Goal: Information Seeking & Learning: Learn about a topic

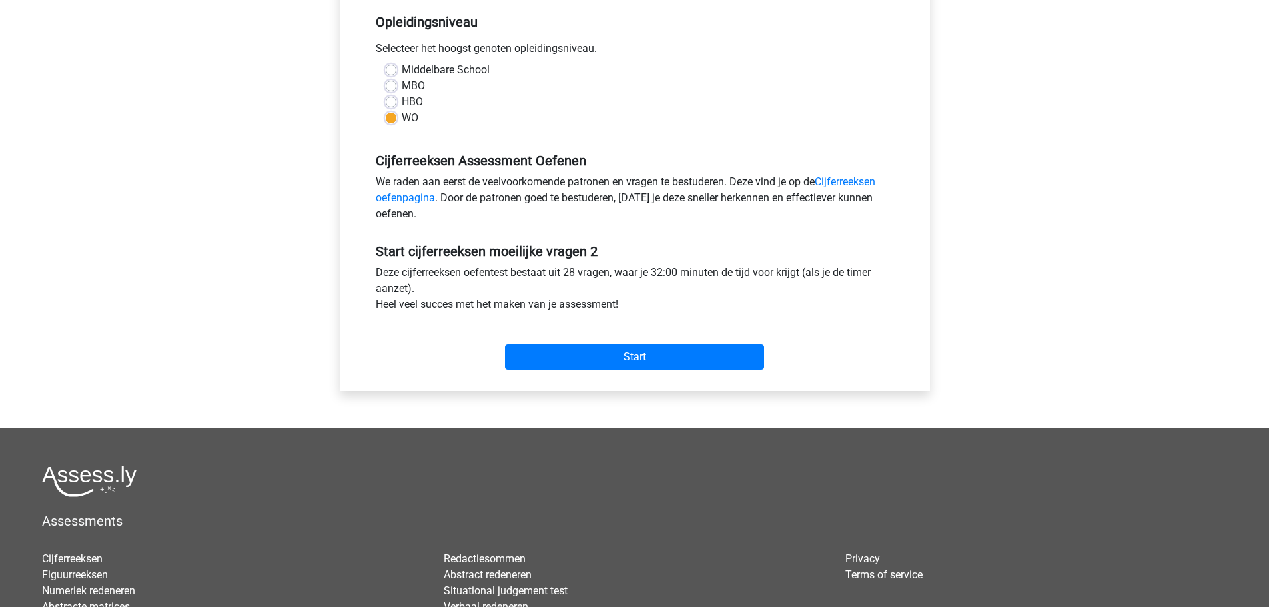
scroll to position [179, 0]
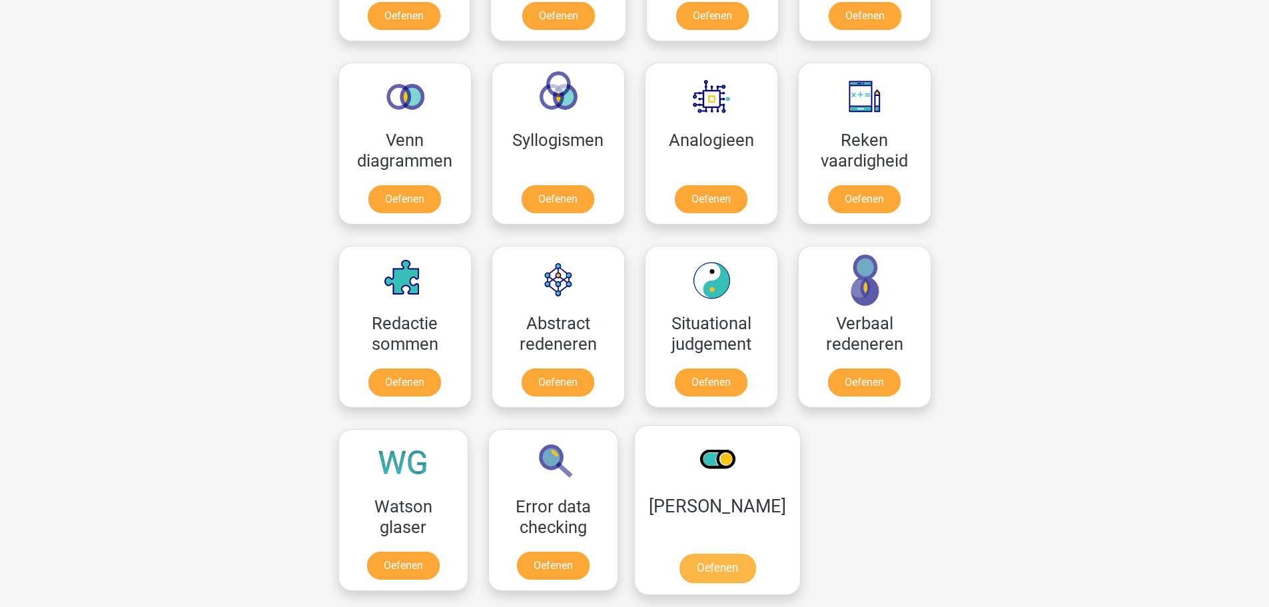
scroll to position [731, 0]
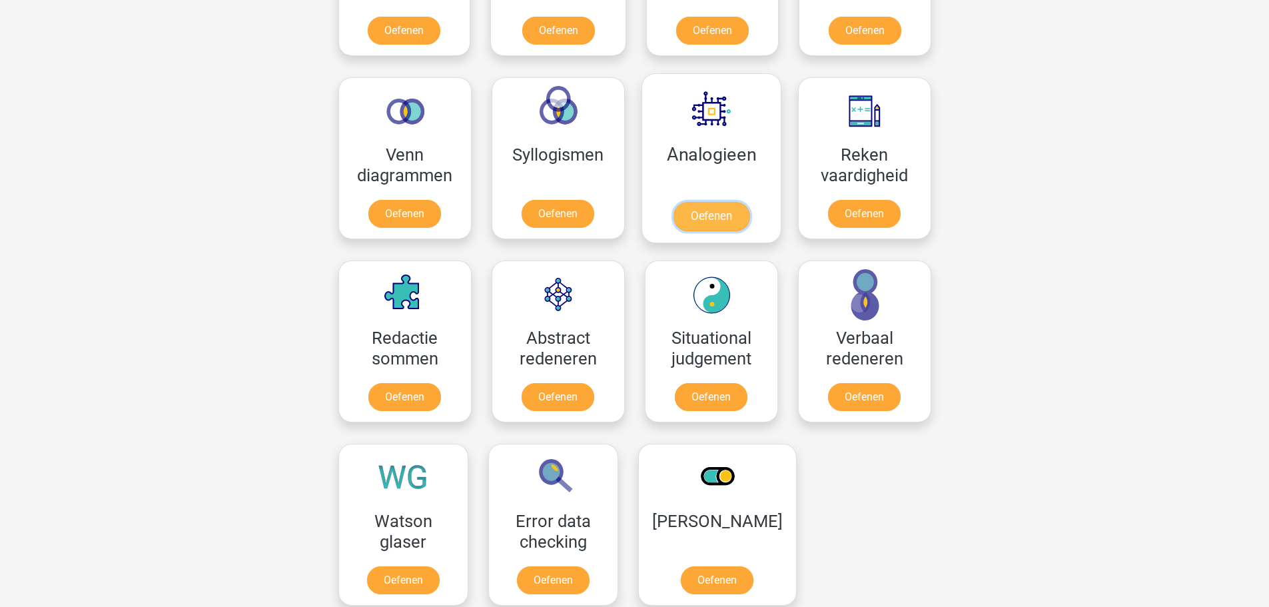
click at [706, 226] on link "Oefenen" at bounding box center [711, 216] width 76 height 29
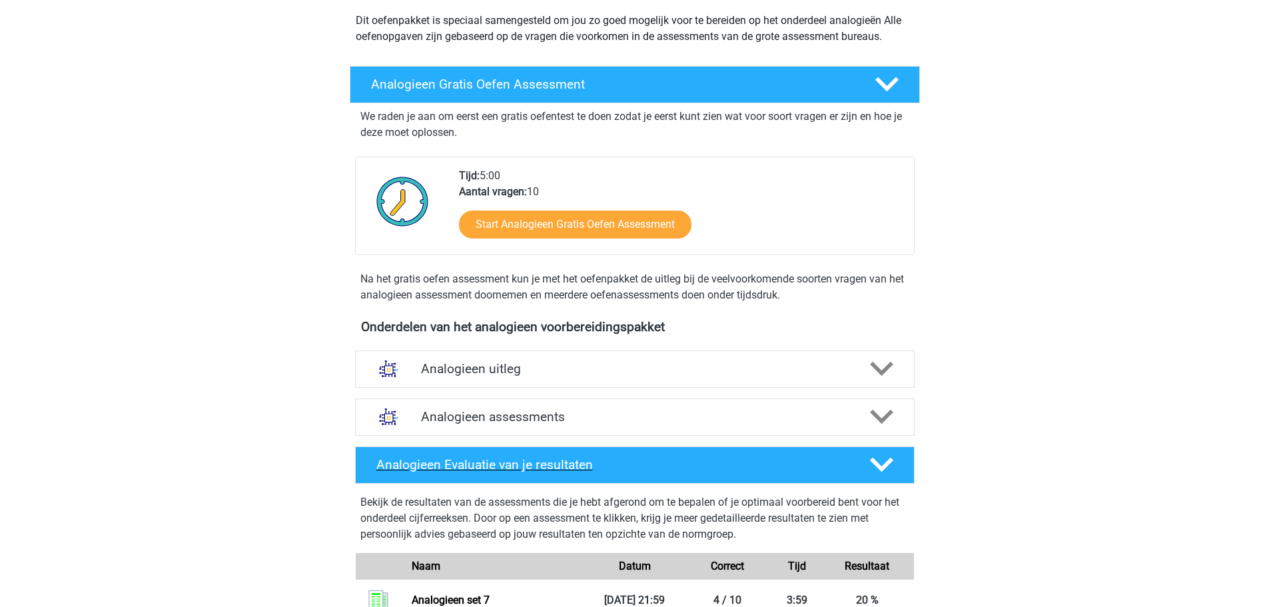
scroll to position [266, 0]
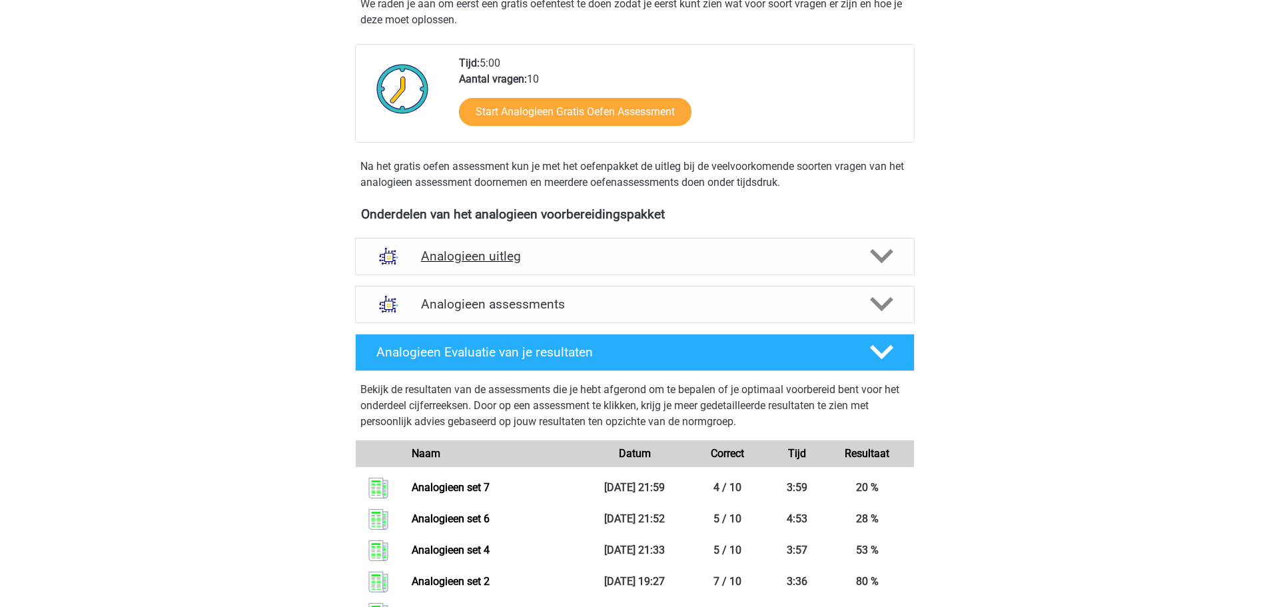
click at [585, 270] on div "Analogieen uitleg" at bounding box center [634, 256] width 559 height 37
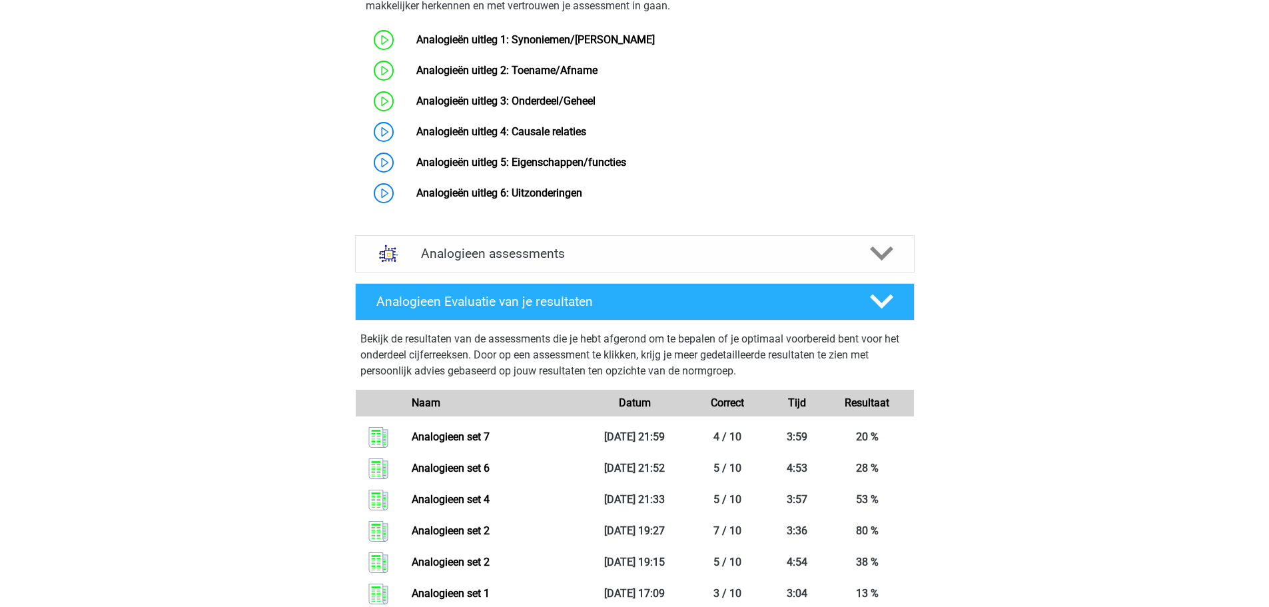
scroll to position [733, 0]
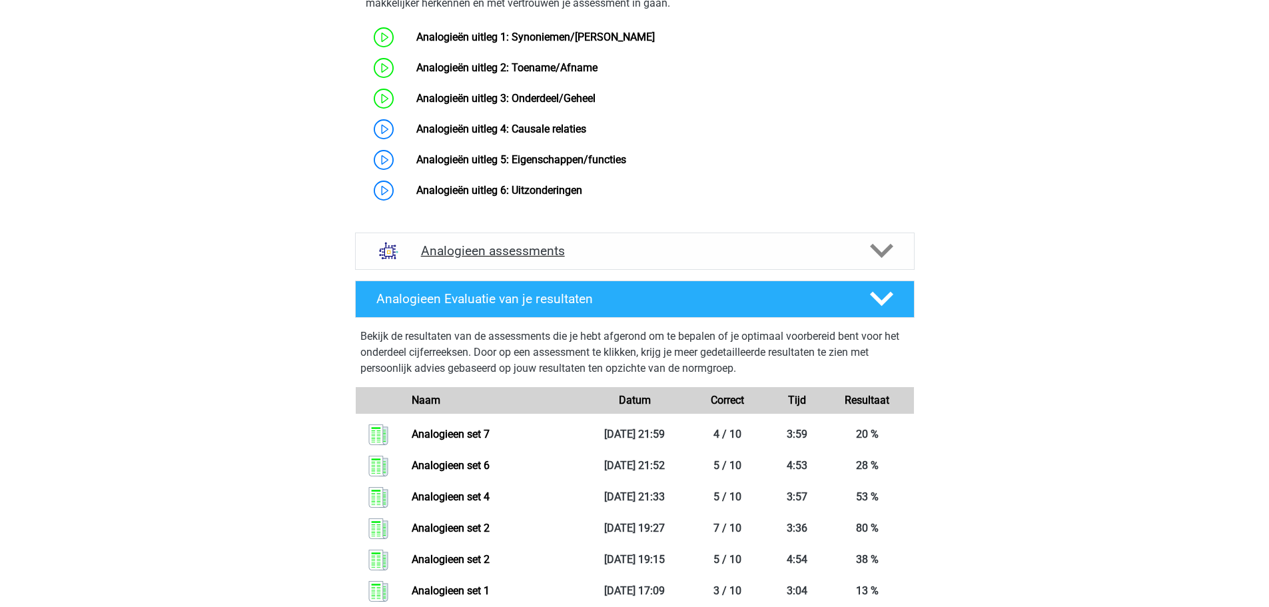
click at [593, 258] on h4 "Analogieen assessments" at bounding box center [635, 250] width 428 height 15
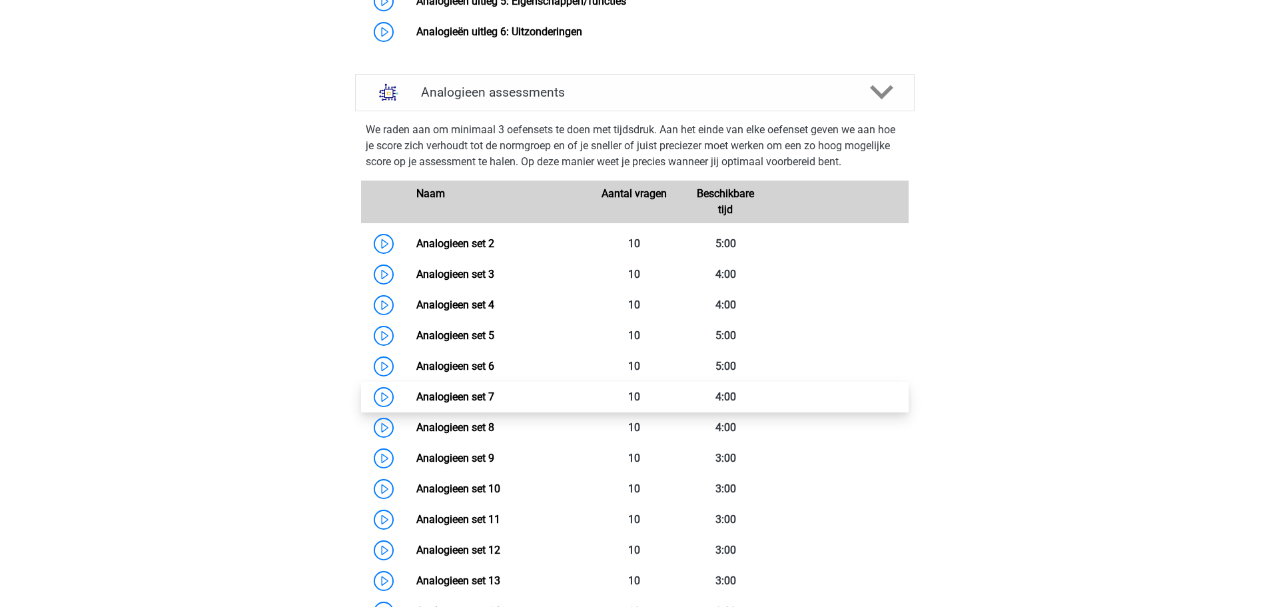
scroll to position [932, 0]
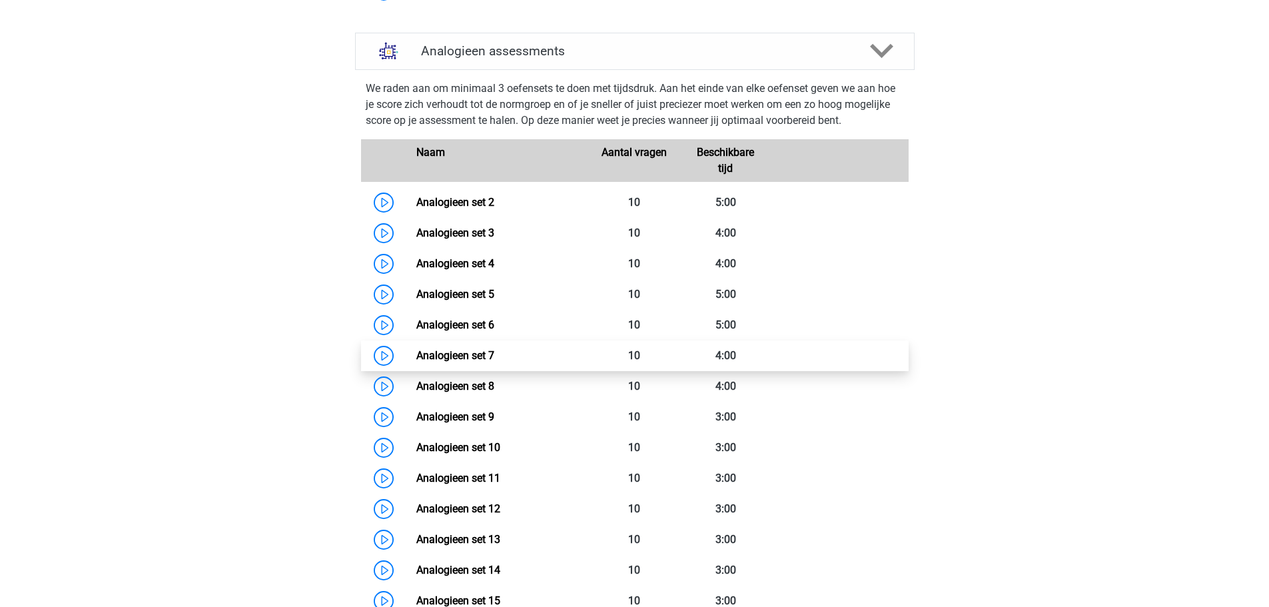
click at [416, 362] on link "Analogieen set 7" at bounding box center [455, 355] width 78 height 13
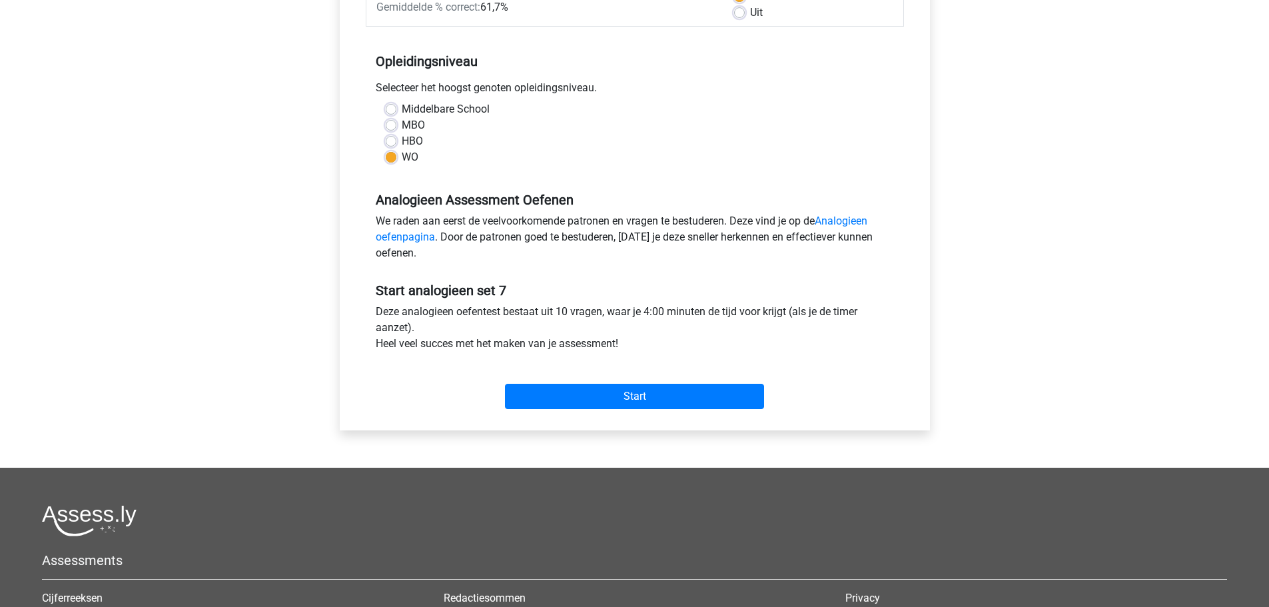
scroll to position [200, 0]
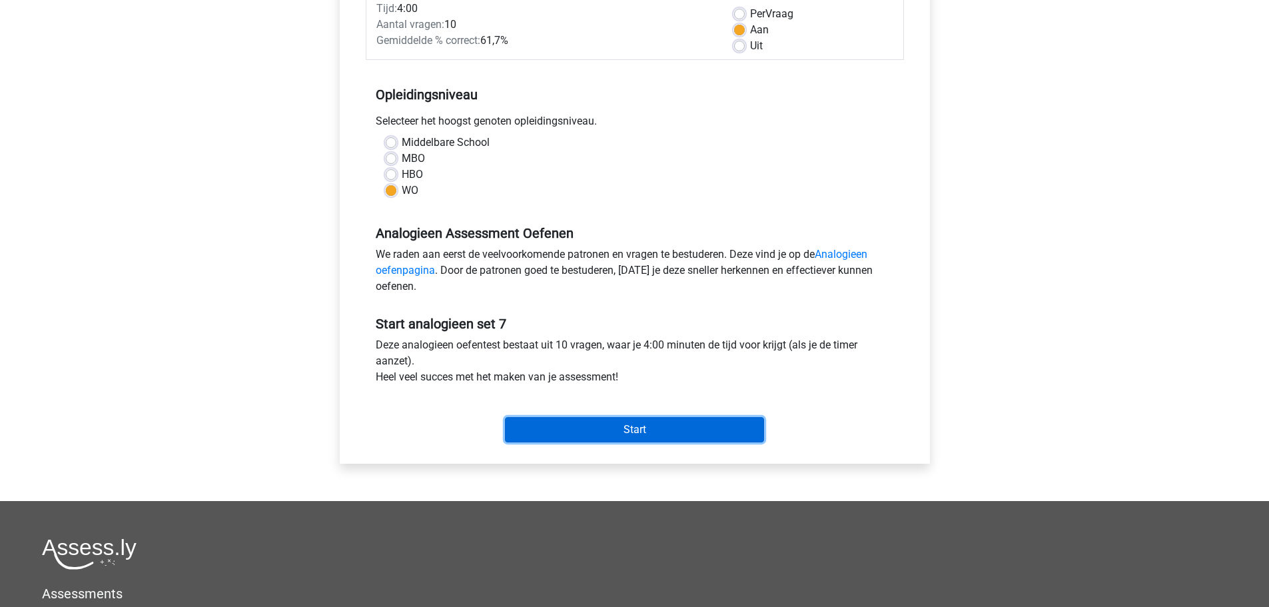
click at [599, 425] on input "Start" at bounding box center [634, 429] width 259 height 25
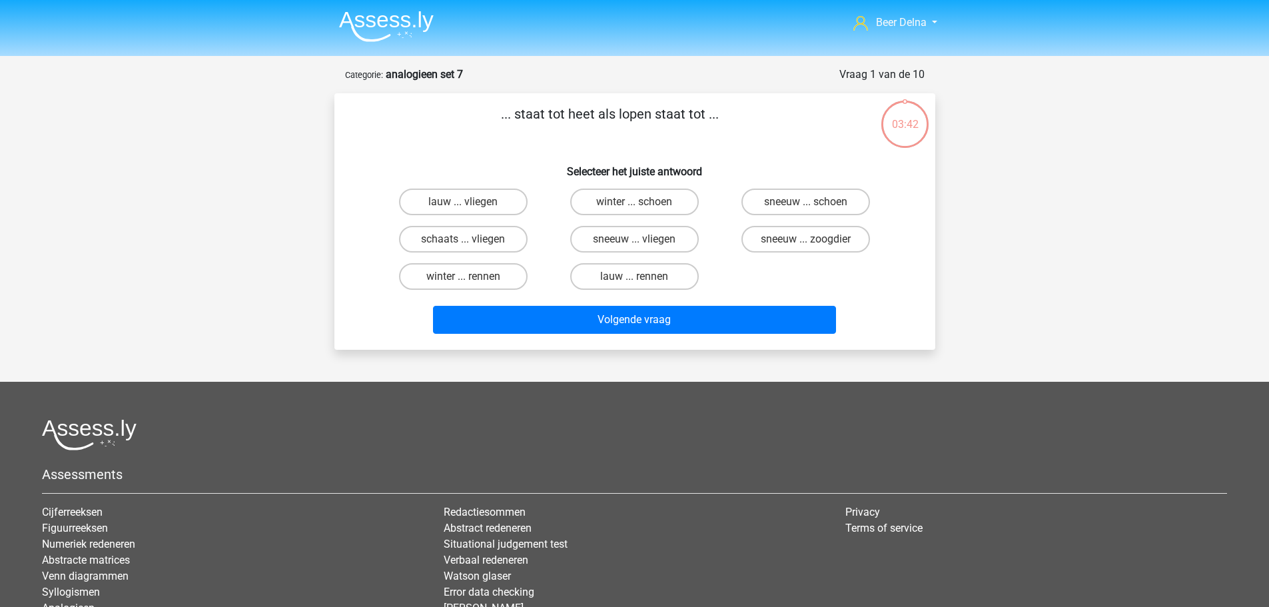
drag, startPoint x: 525, startPoint y: 397, endPoint x: 471, endPoint y: 449, distance: 74.9
click at [471, 449] on div at bounding box center [634, 434] width 1185 height 31
click at [655, 240] on label "sneeuw ... vliegen" at bounding box center [634, 239] width 129 height 27
click at [643, 240] on input "sneeuw ... vliegen" at bounding box center [638, 243] width 9 height 9
radio input "true"
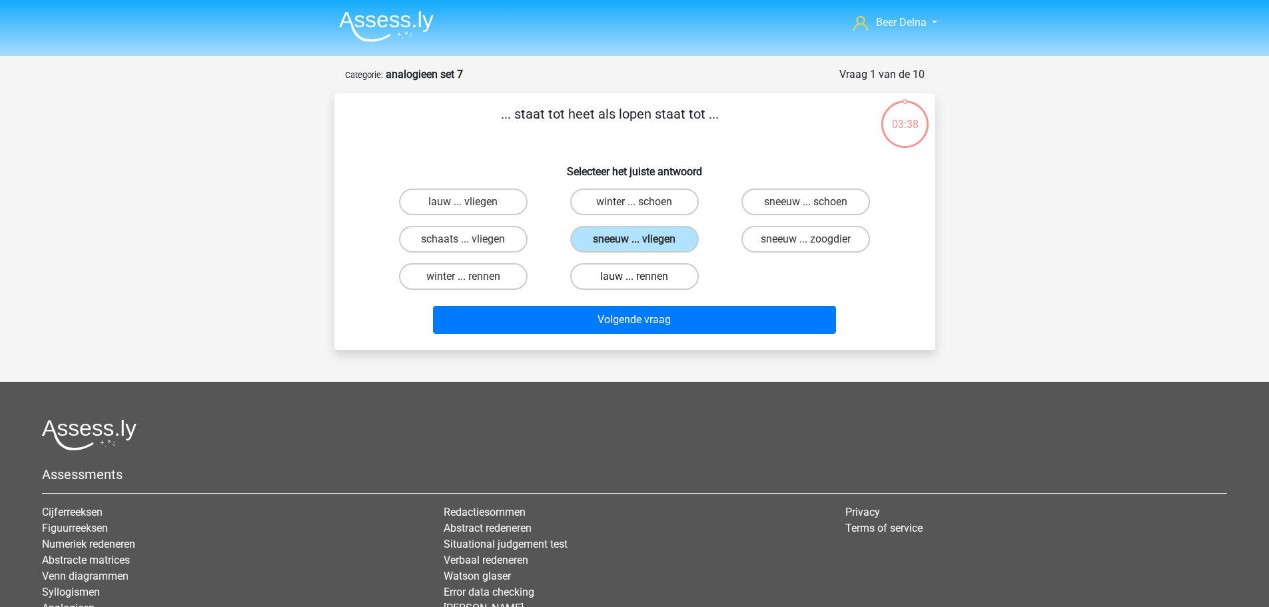
click at [612, 272] on label "lauw ... rennen" at bounding box center [634, 276] width 129 height 27
click at [634, 276] on input "lauw ... rennen" at bounding box center [638, 280] width 9 height 9
radio input "true"
click at [605, 301] on div "Volgende vraag" at bounding box center [635, 317] width 558 height 44
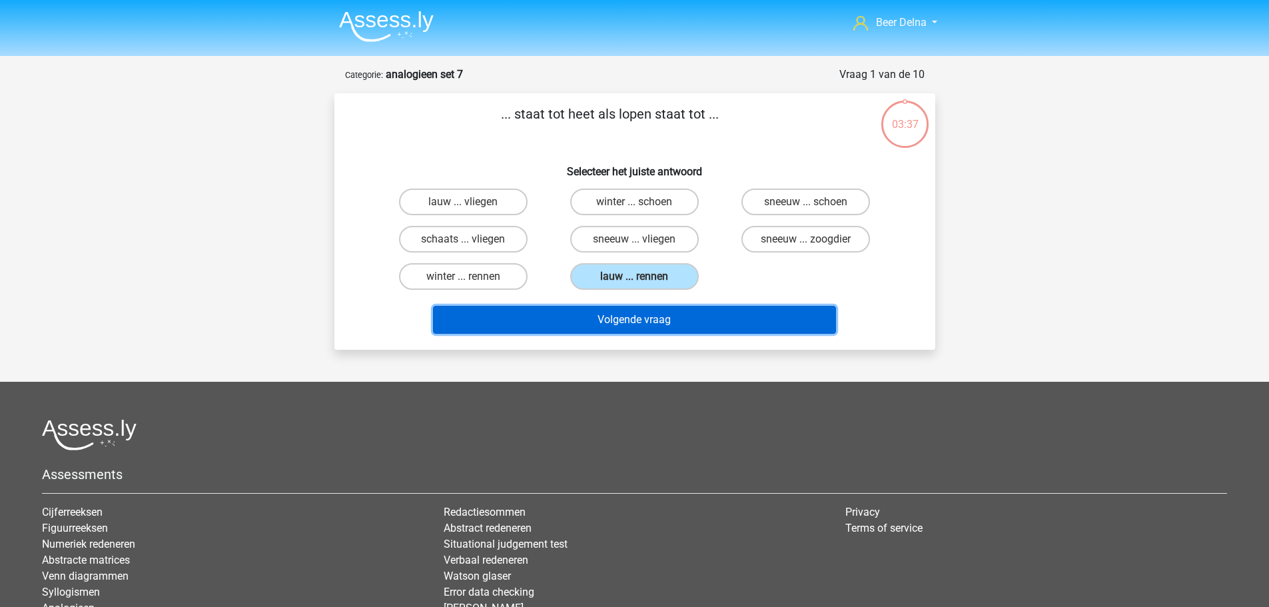
click at [602, 311] on button "Volgende vraag" at bounding box center [634, 320] width 403 height 28
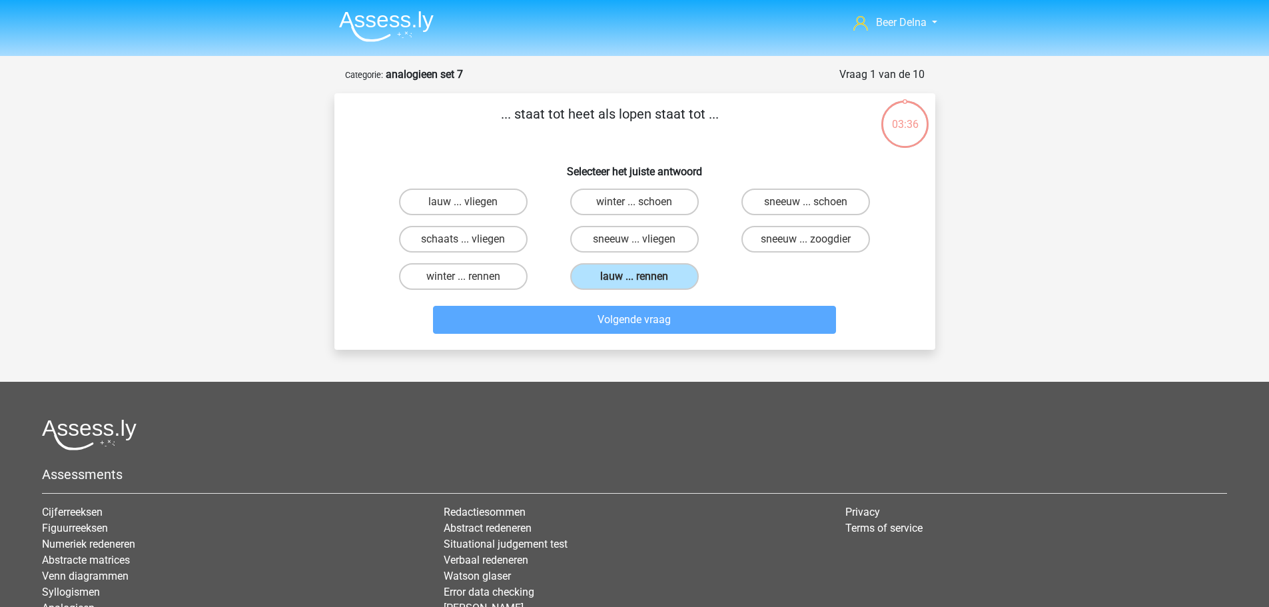
scroll to position [67, 0]
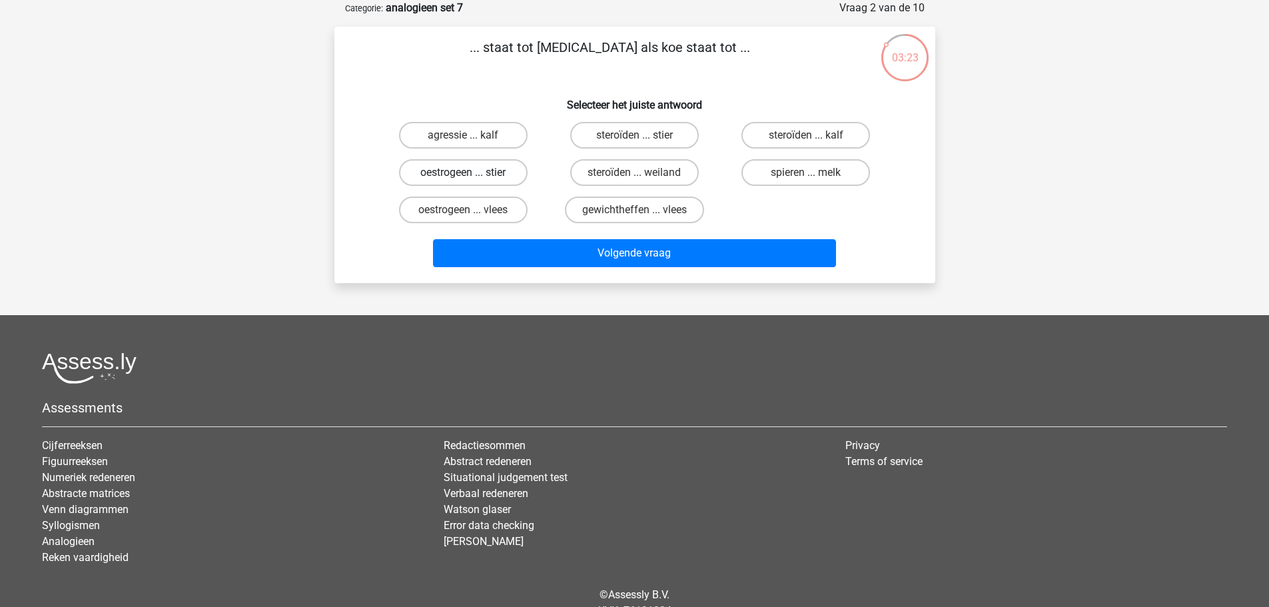
click at [477, 180] on label "oestrogeen ... stier" at bounding box center [463, 172] width 129 height 27
click at [471, 180] on input "oestrogeen ... stier" at bounding box center [467, 176] width 9 height 9
radio input "true"
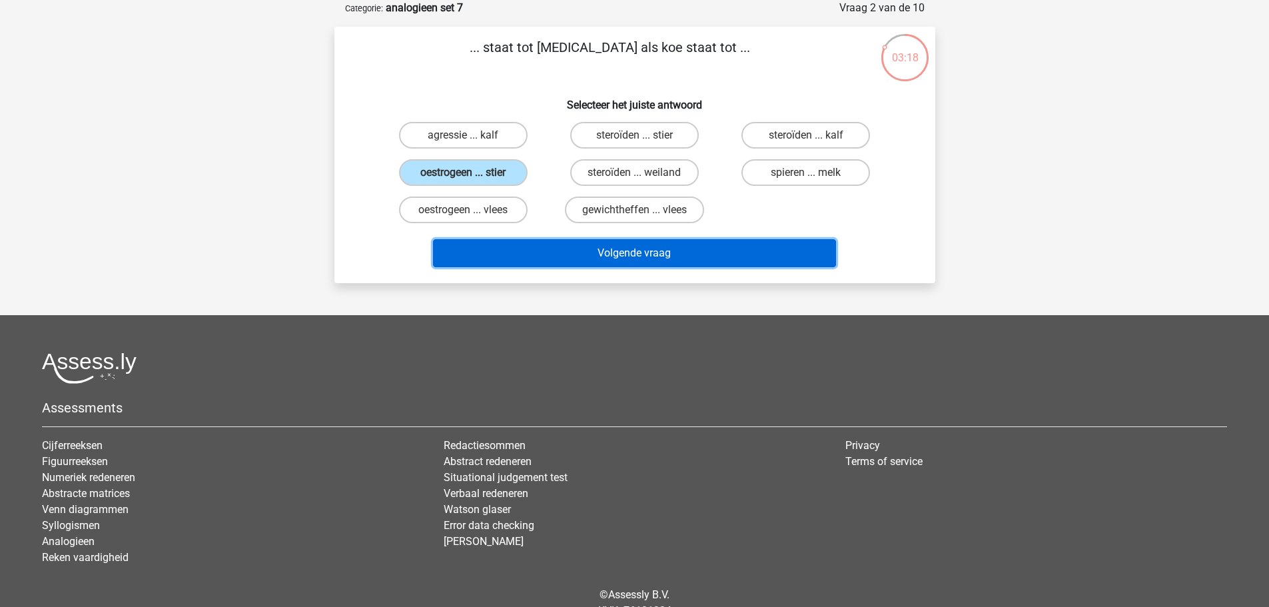
click at [513, 252] on button "Volgende vraag" at bounding box center [634, 253] width 403 height 28
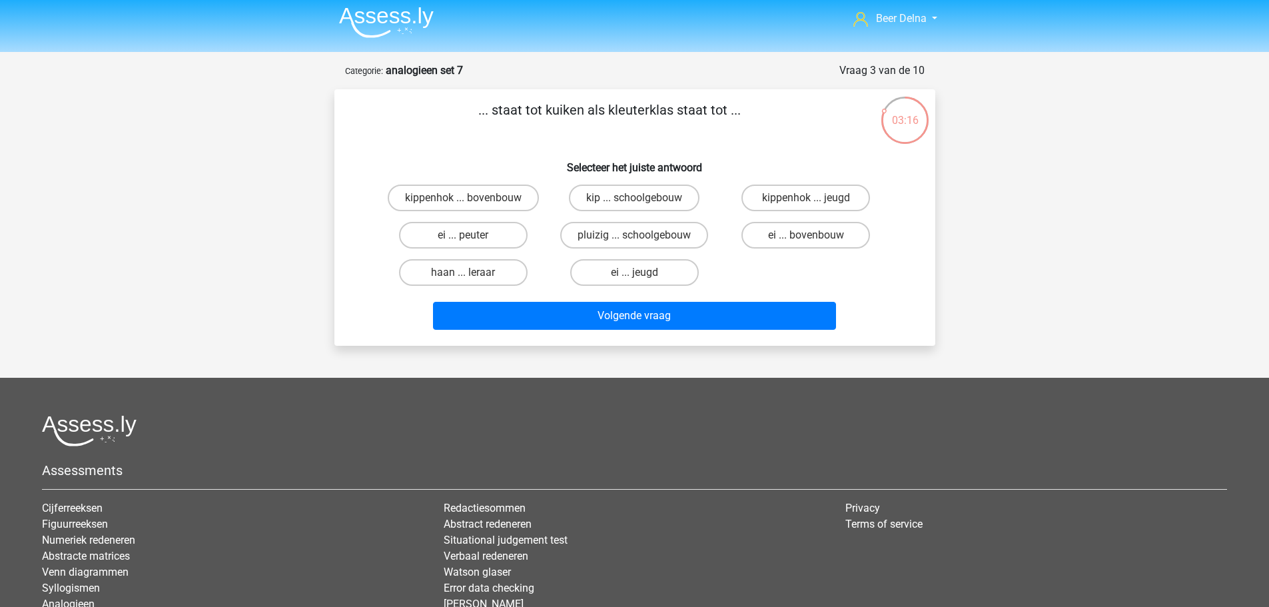
scroll to position [0, 0]
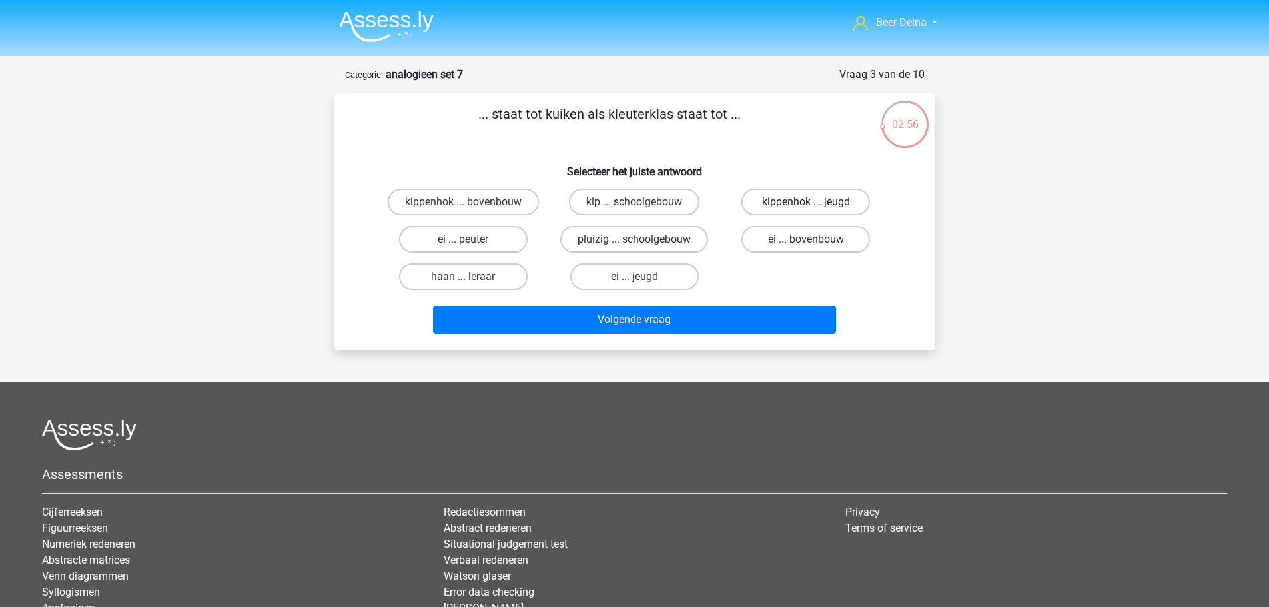
click at [808, 194] on label "kippenhok ... jeugd" at bounding box center [805, 201] width 129 height 27
click at [808, 202] on input "kippenhok ... jeugd" at bounding box center [810, 206] width 9 height 9
radio input "true"
click at [784, 228] on label "ei ... bovenbouw" at bounding box center [805, 239] width 129 height 27
click at [806, 239] on input "ei ... bovenbouw" at bounding box center [810, 243] width 9 height 9
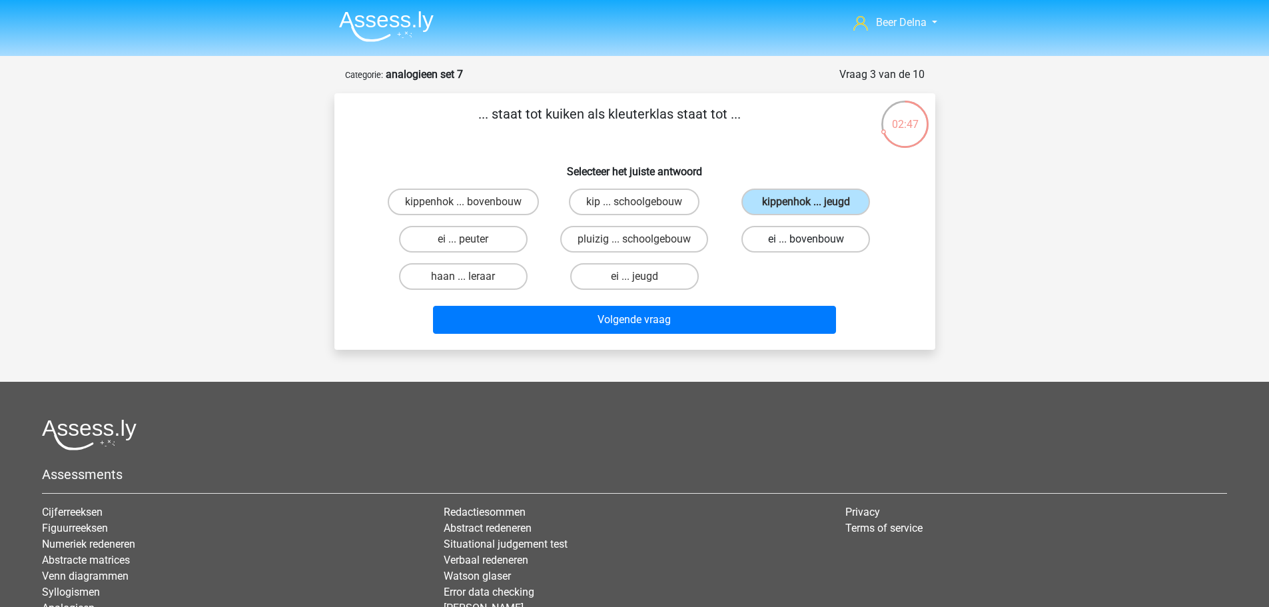
radio input "true"
click at [667, 242] on label "pluizig ... schoolgebouw" at bounding box center [634, 239] width 148 height 27
click at [643, 242] on input "pluizig ... schoolgebouw" at bounding box center [638, 243] width 9 height 9
radio input "true"
click at [670, 269] on label "ei ... jeugd" at bounding box center [634, 276] width 129 height 27
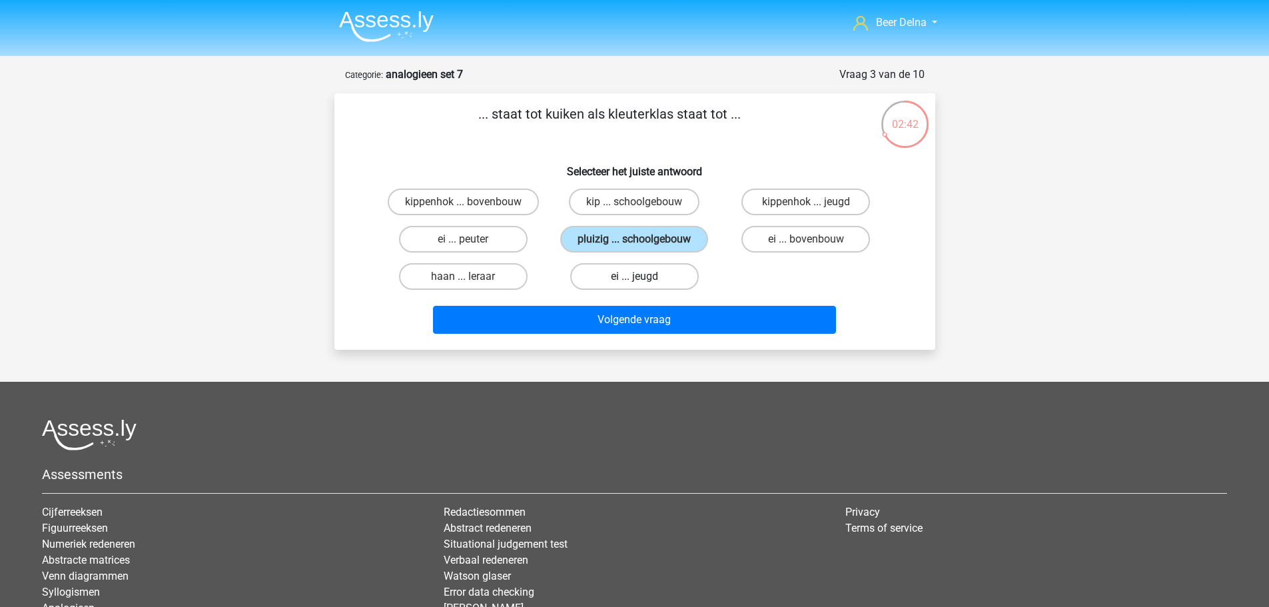
click at [643, 276] on input "ei ... jeugd" at bounding box center [638, 280] width 9 height 9
radio input "true"
click at [505, 244] on label "ei ... peuter" at bounding box center [463, 239] width 129 height 27
click at [471, 244] on input "ei ... peuter" at bounding box center [467, 243] width 9 height 9
radio input "true"
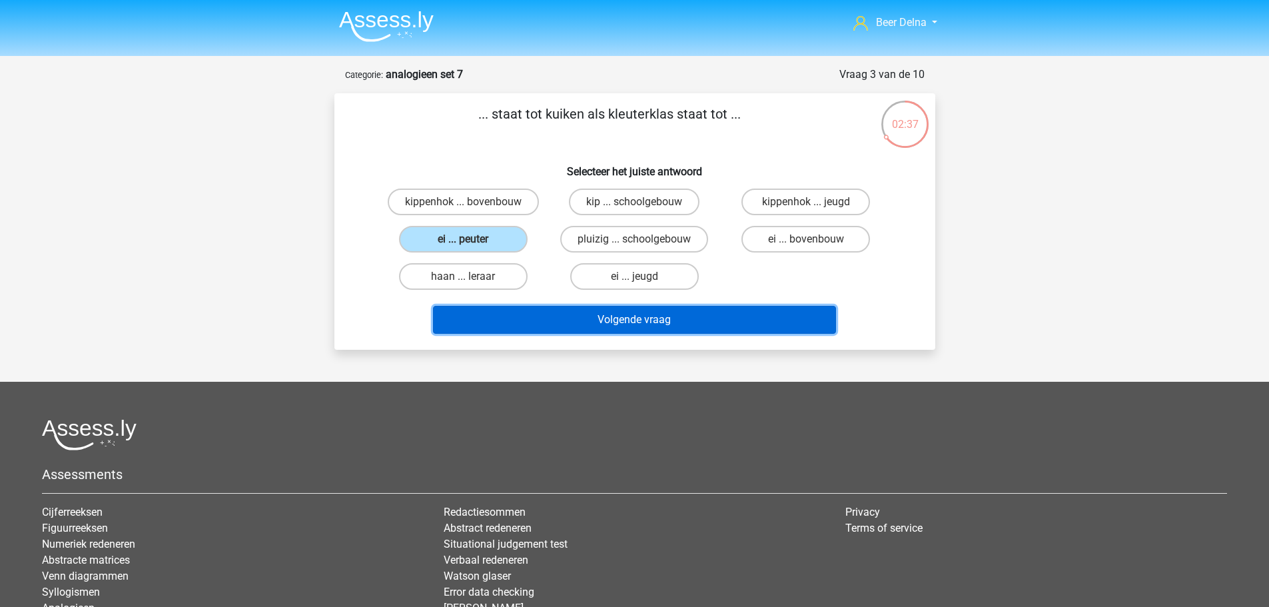
click at [567, 321] on button "Volgende vraag" at bounding box center [634, 320] width 403 height 28
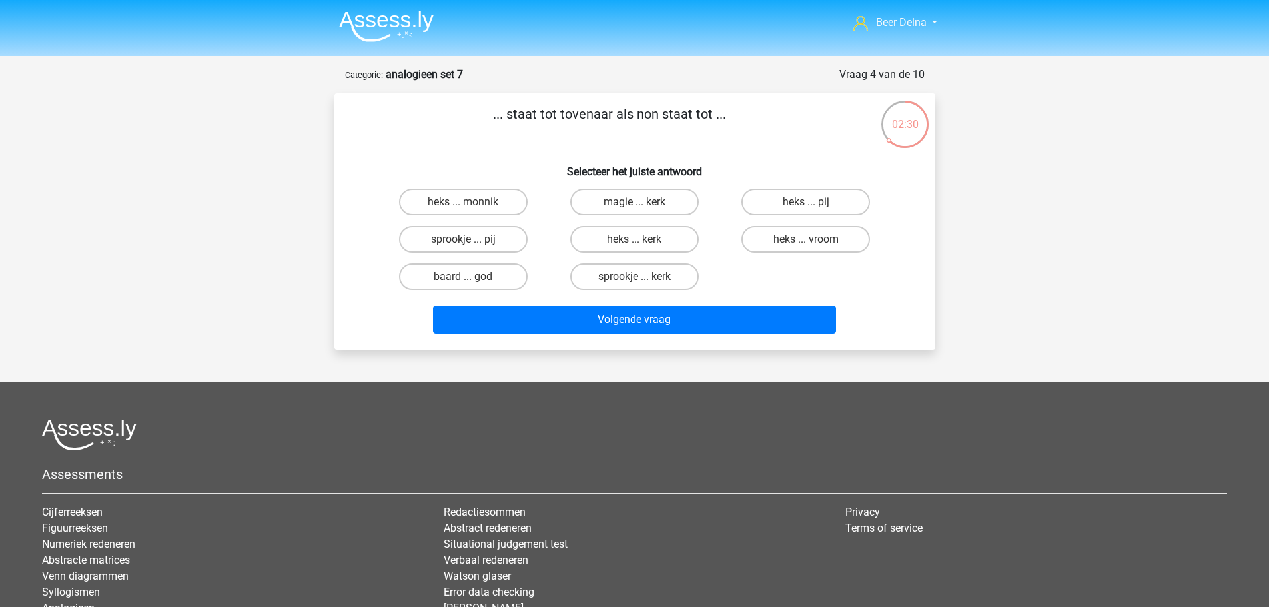
click at [464, 210] on input "heks ... monnik" at bounding box center [467, 206] width 9 height 9
radio input "true"
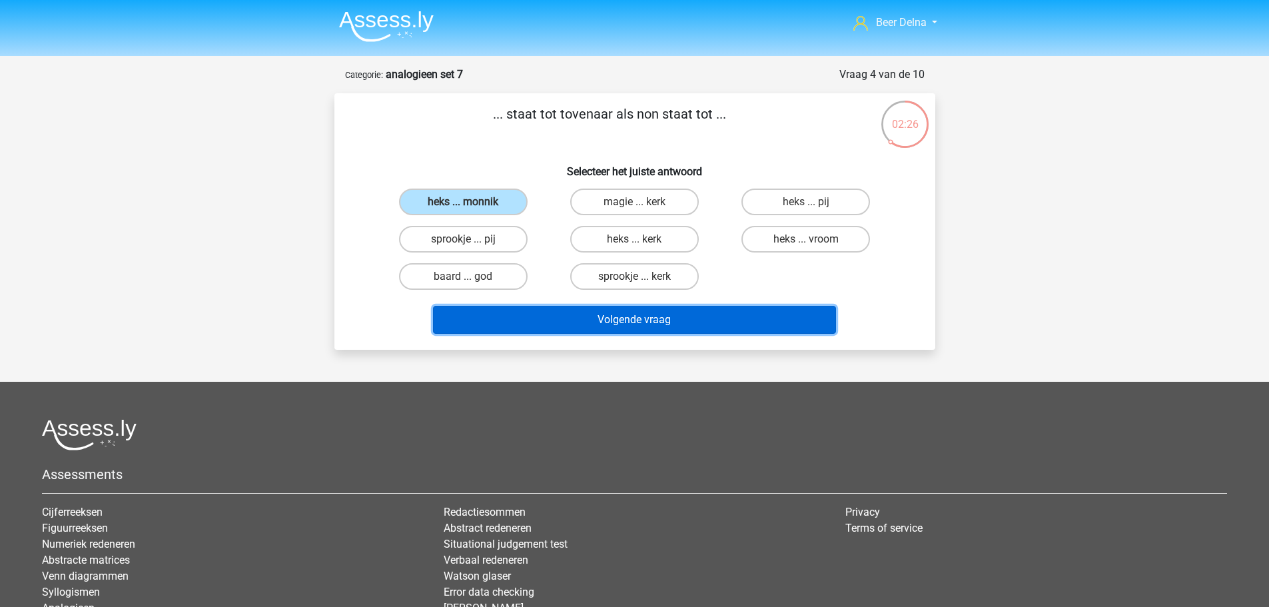
click at [520, 315] on button "Volgende vraag" at bounding box center [634, 320] width 403 height 28
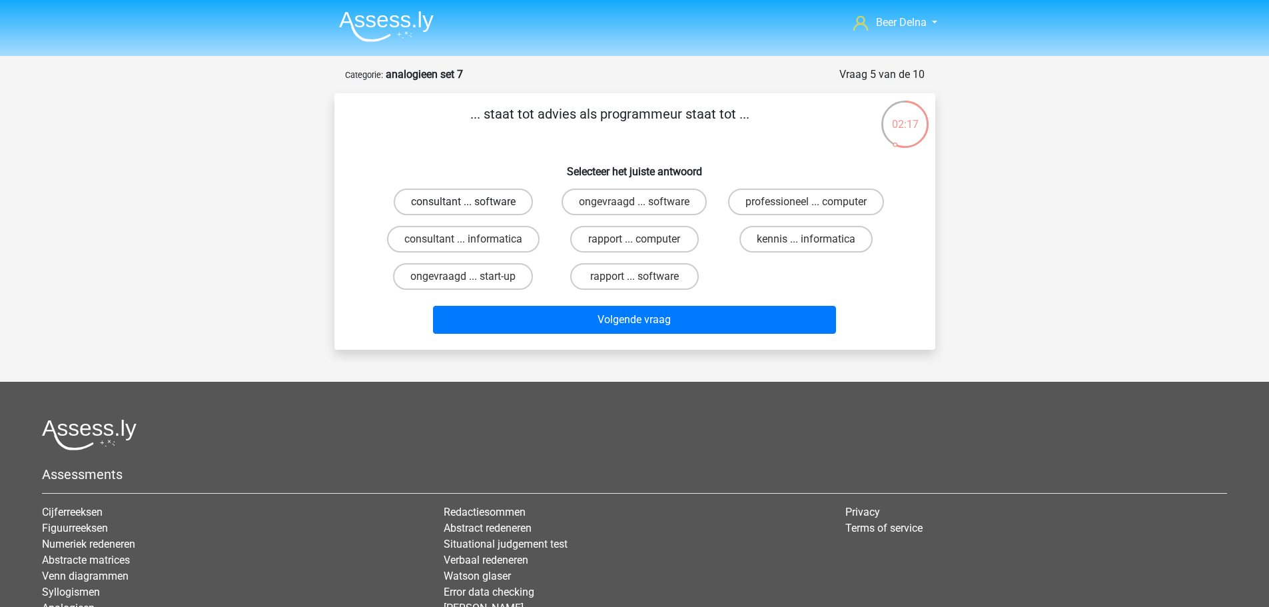
click at [472, 214] on label "consultant ... software" at bounding box center [463, 201] width 139 height 27
click at [471, 210] on input "consultant ... software" at bounding box center [467, 206] width 9 height 9
radio input "true"
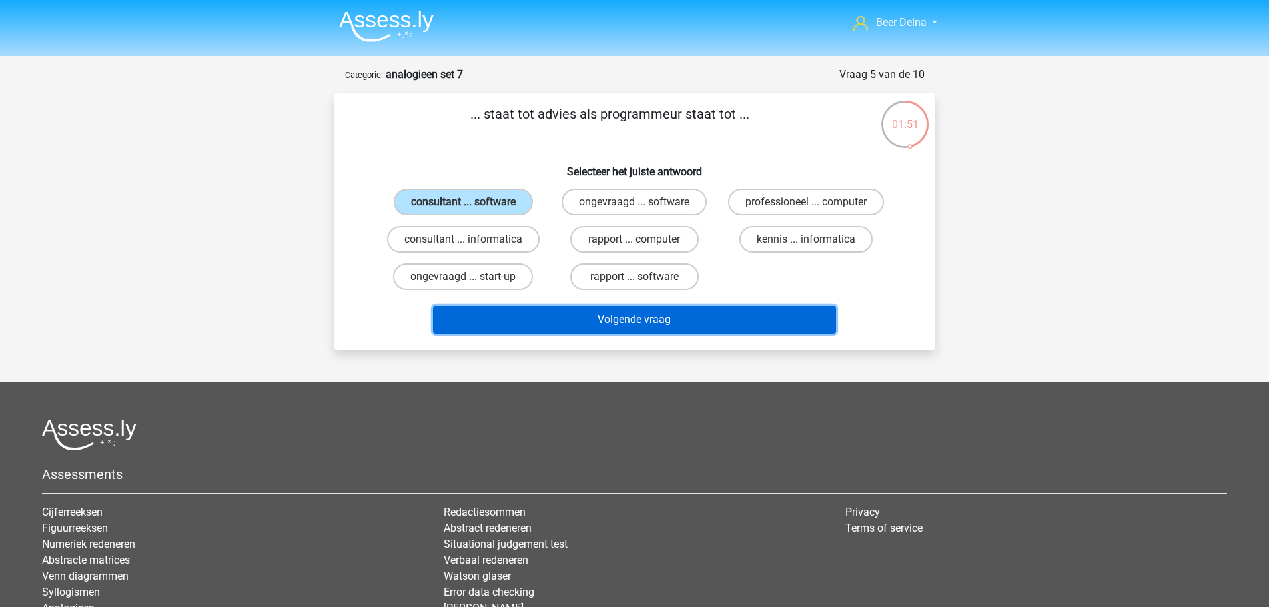
click at [473, 308] on button "Volgende vraag" at bounding box center [634, 320] width 403 height 28
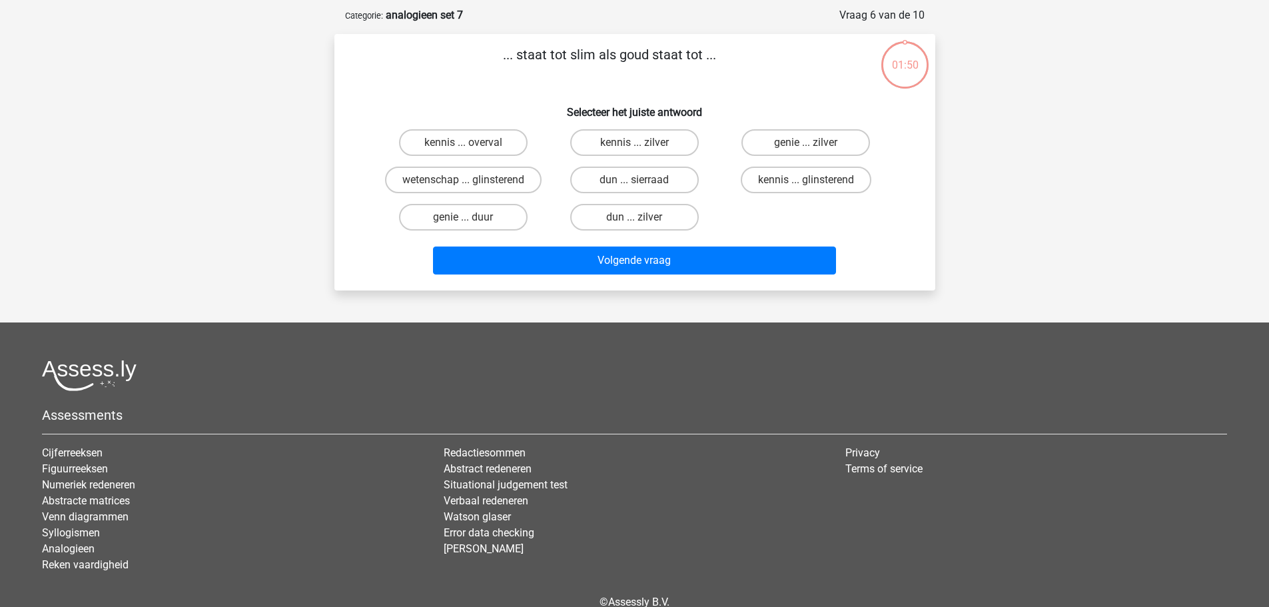
scroll to position [67, 0]
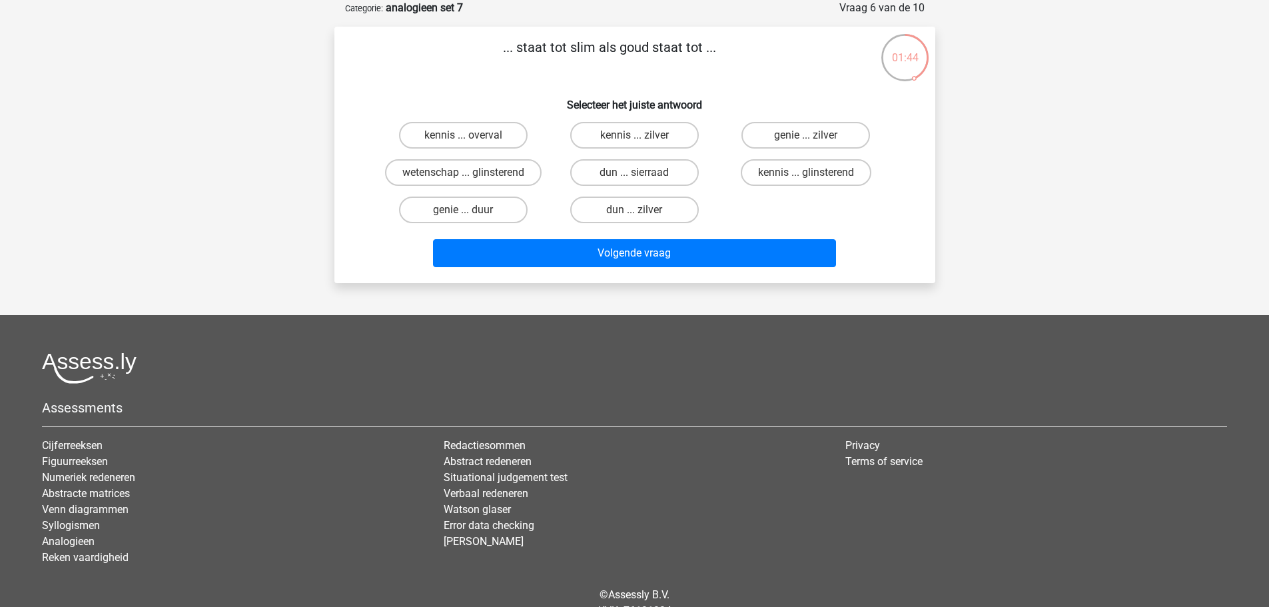
drag, startPoint x: 644, startPoint y: 47, endPoint x: 691, endPoint y: 40, distance: 47.8
click at [691, 40] on p "... staat tot slim als goud staat tot ..." at bounding box center [610, 57] width 508 height 40
click at [476, 178] on label "wetenschap ... glinsterend" at bounding box center [463, 172] width 156 height 27
click at [471, 178] on input "wetenschap ... glinsterend" at bounding box center [467, 176] width 9 height 9
radio input "true"
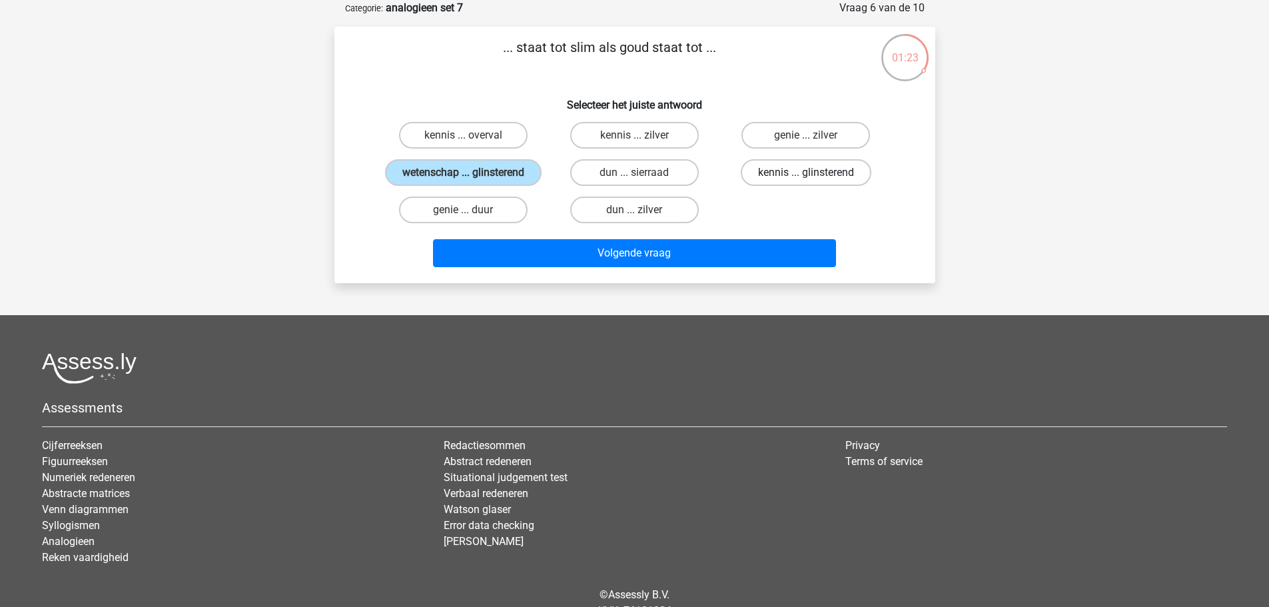
click at [801, 164] on label "kennis ... glinsterend" at bounding box center [806, 172] width 131 height 27
click at [806, 172] on input "kennis ... glinsterend" at bounding box center [810, 176] width 9 height 9
radio input "true"
click at [677, 84] on div "... staat tot slim als goud staat tot ... Selecteer het juiste antwoord kennis …" at bounding box center [635, 154] width 590 height 235
click at [488, 206] on label "genie ... duur" at bounding box center [463, 209] width 129 height 27
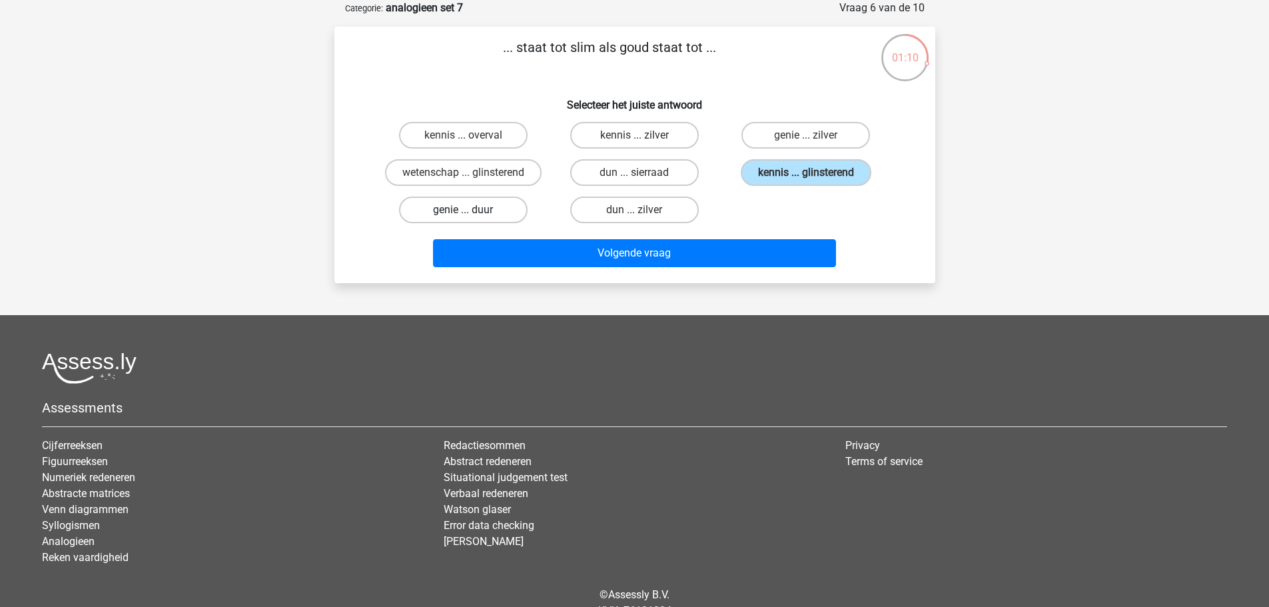
click at [471, 210] on input "genie ... duur" at bounding box center [467, 214] width 9 height 9
radio input "true"
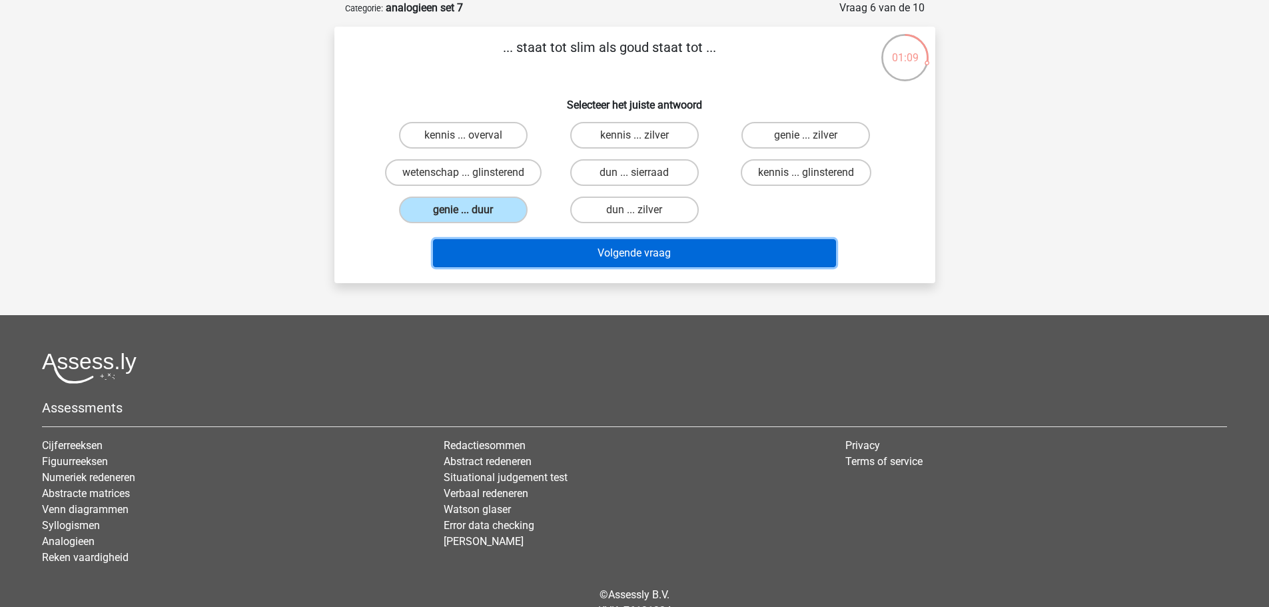
click at [561, 257] on button "Volgende vraag" at bounding box center [634, 253] width 403 height 28
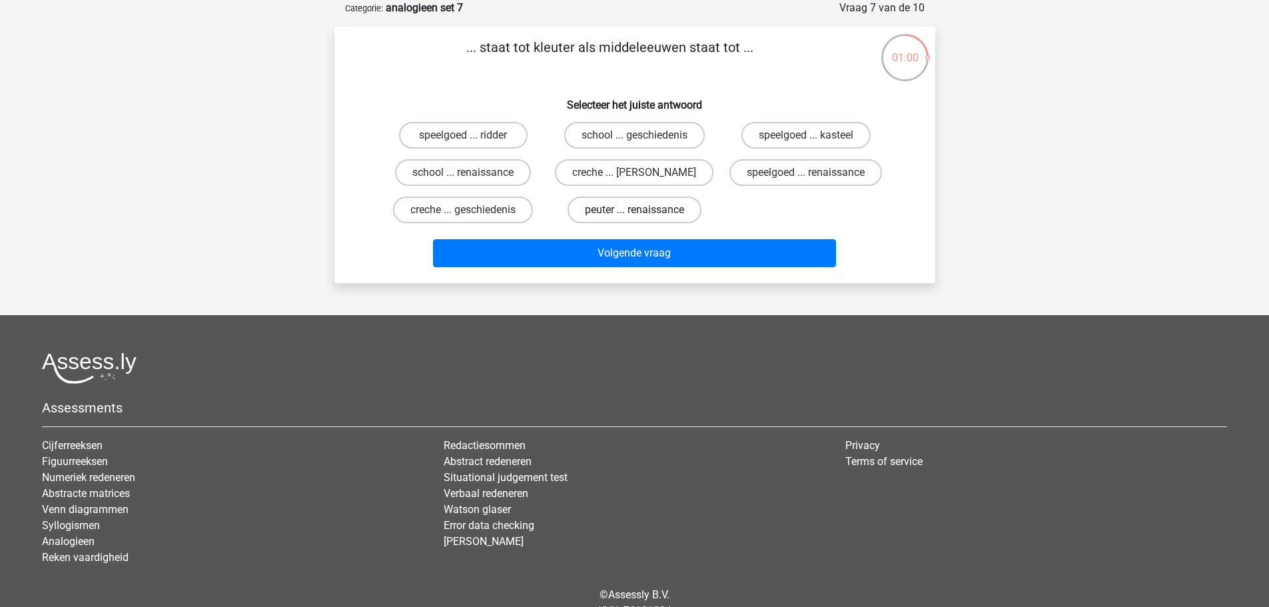
click at [608, 200] on label "peuter ... renaissance" at bounding box center [634, 209] width 134 height 27
click at [634, 210] on input "peuter ... renaissance" at bounding box center [638, 214] width 9 height 9
radio input "true"
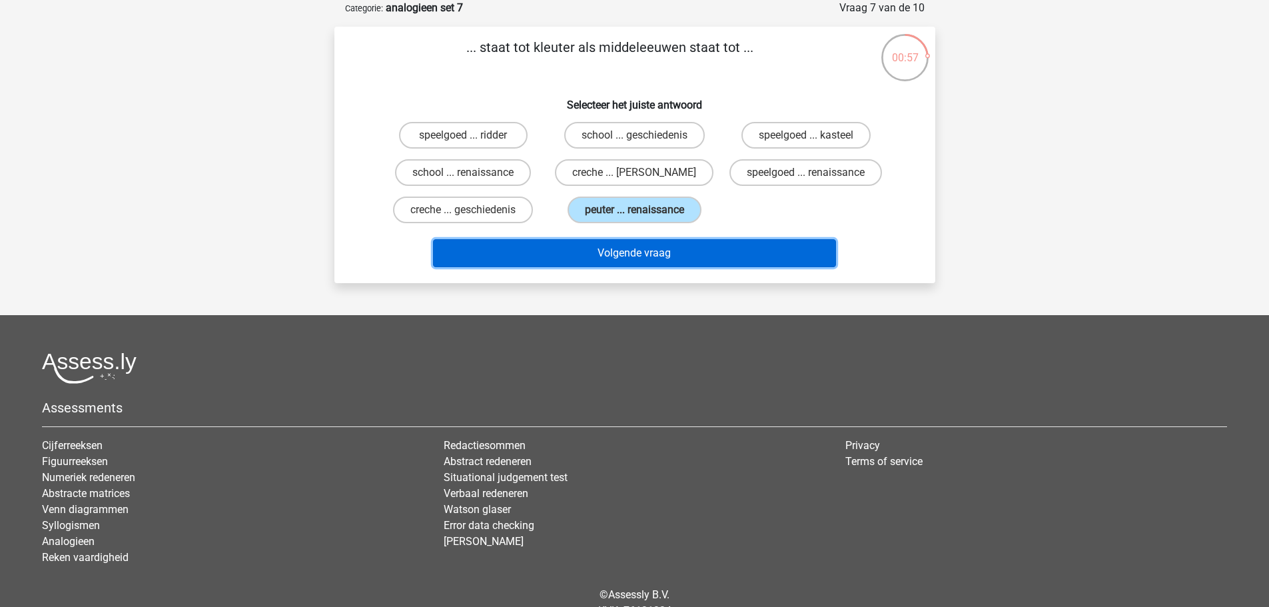
click at [587, 243] on button "Volgende vraag" at bounding box center [634, 253] width 403 height 28
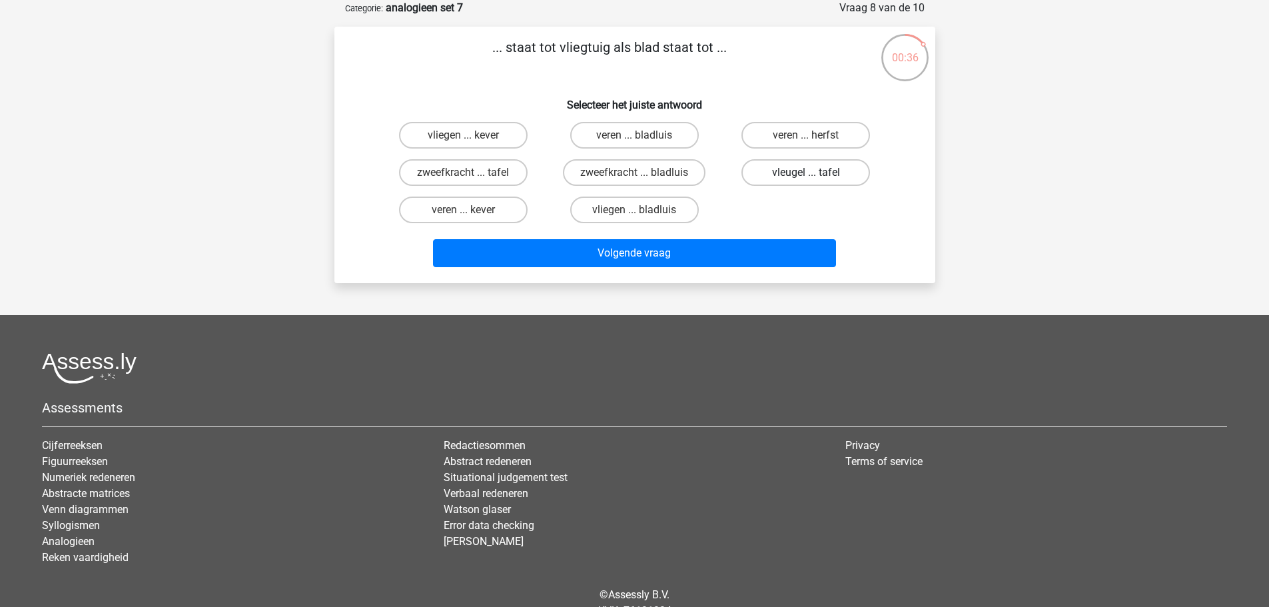
click at [761, 164] on label "vleugel ... tafel" at bounding box center [805, 172] width 129 height 27
click at [806, 172] on input "vleugel ... tafel" at bounding box center [810, 176] width 9 height 9
radio input "true"
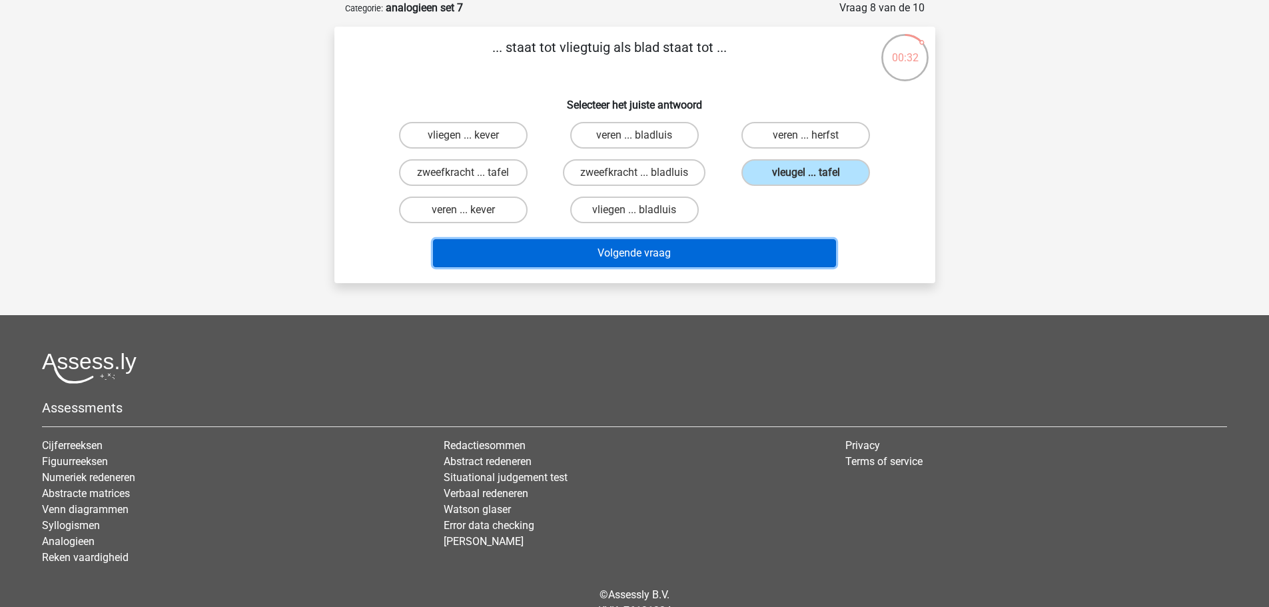
click at [565, 255] on button "Volgende vraag" at bounding box center [634, 253] width 403 height 28
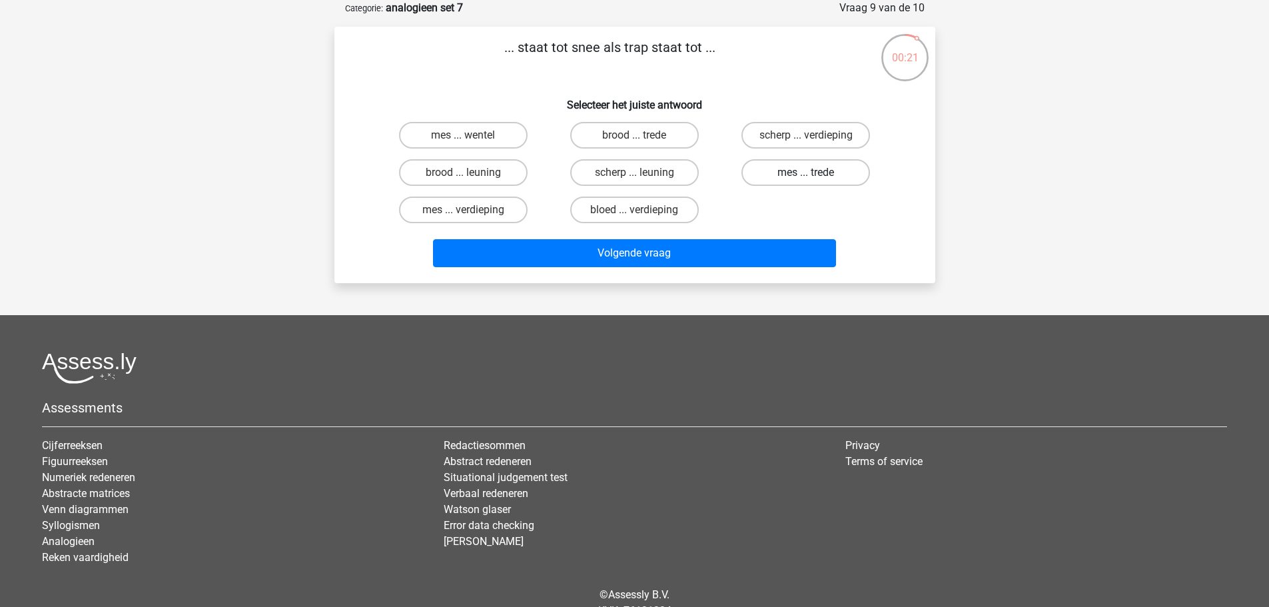
click at [792, 176] on label "mes ... trede" at bounding box center [805, 172] width 129 height 27
click at [806, 176] on input "mes ... trede" at bounding box center [810, 176] width 9 height 9
radio input "true"
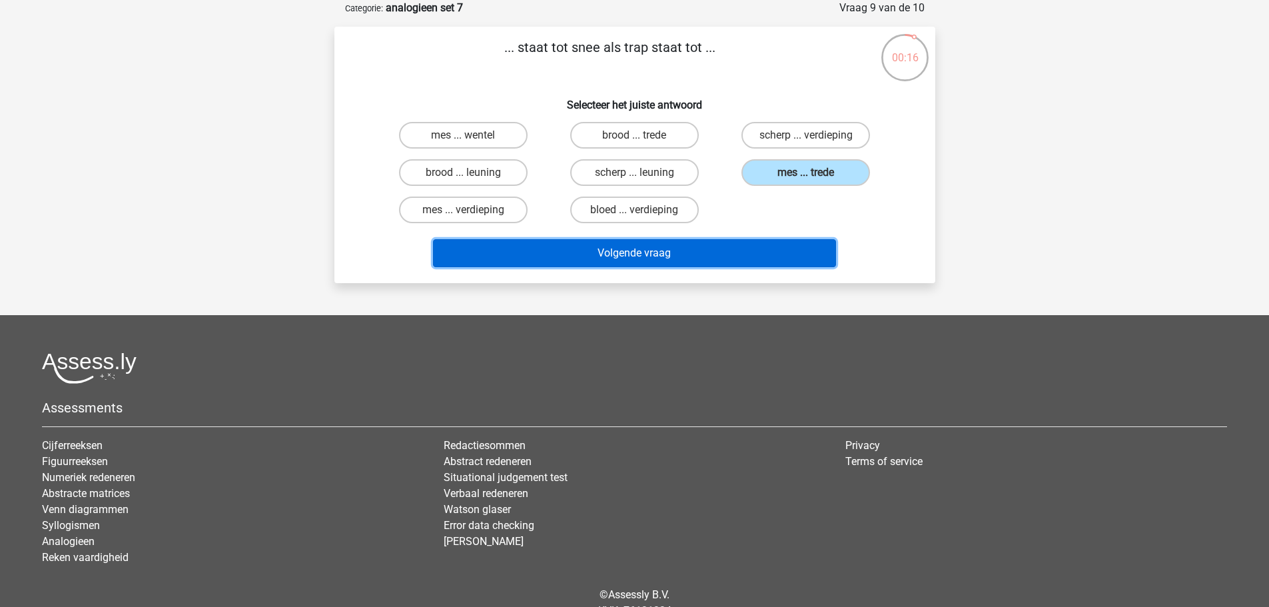
click at [667, 254] on button "Volgende vraag" at bounding box center [634, 253] width 403 height 28
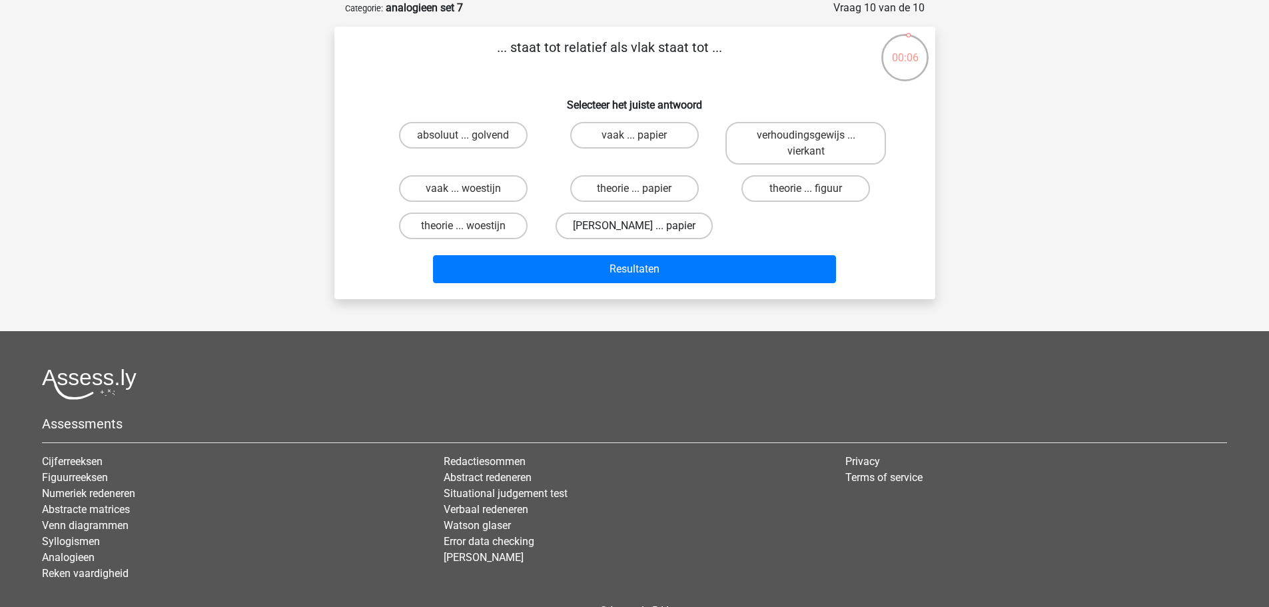
click at [662, 224] on label "einstein ... papier" at bounding box center [633, 225] width 157 height 27
click at [643, 226] on input "einstein ... papier" at bounding box center [638, 230] width 9 height 9
radio input "true"
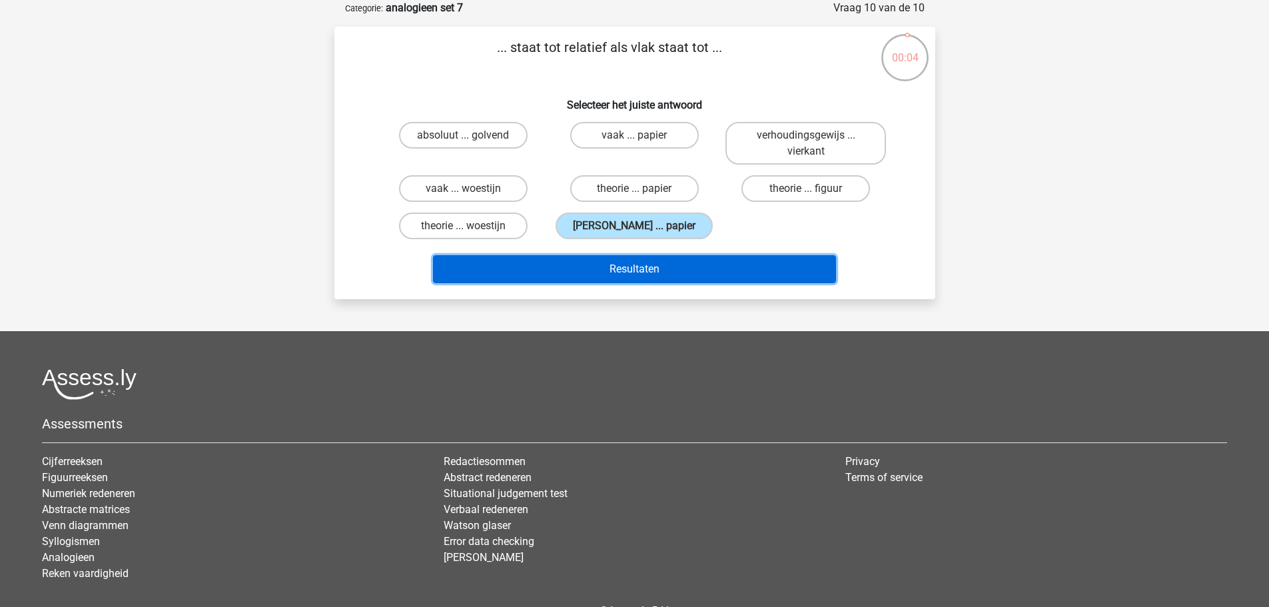
click at [696, 263] on button "Resultaten" at bounding box center [634, 269] width 403 height 28
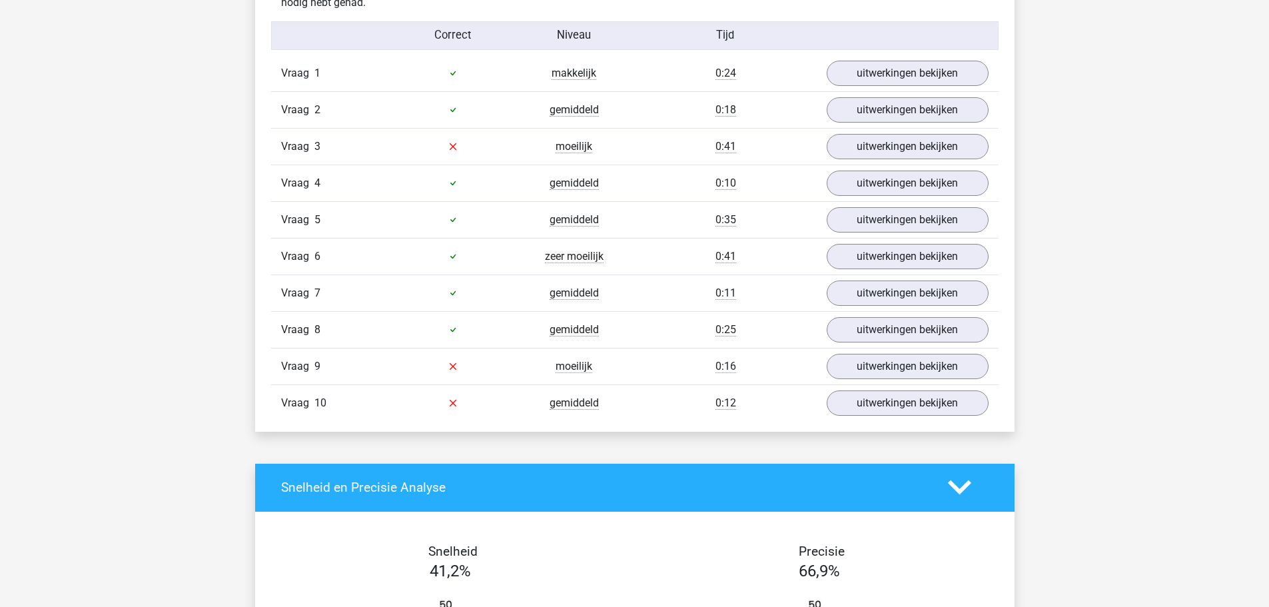
scroll to position [866, 0]
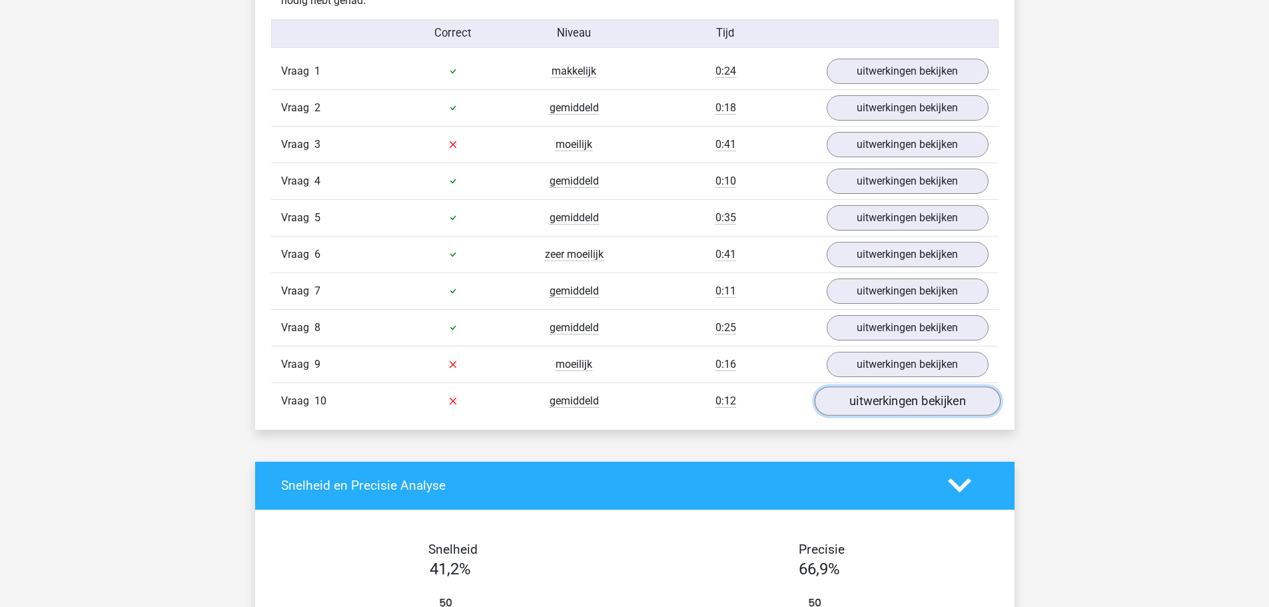
click at [867, 395] on link "uitwerkingen bekijken" at bounding box center [907, 400] width 186 height 29
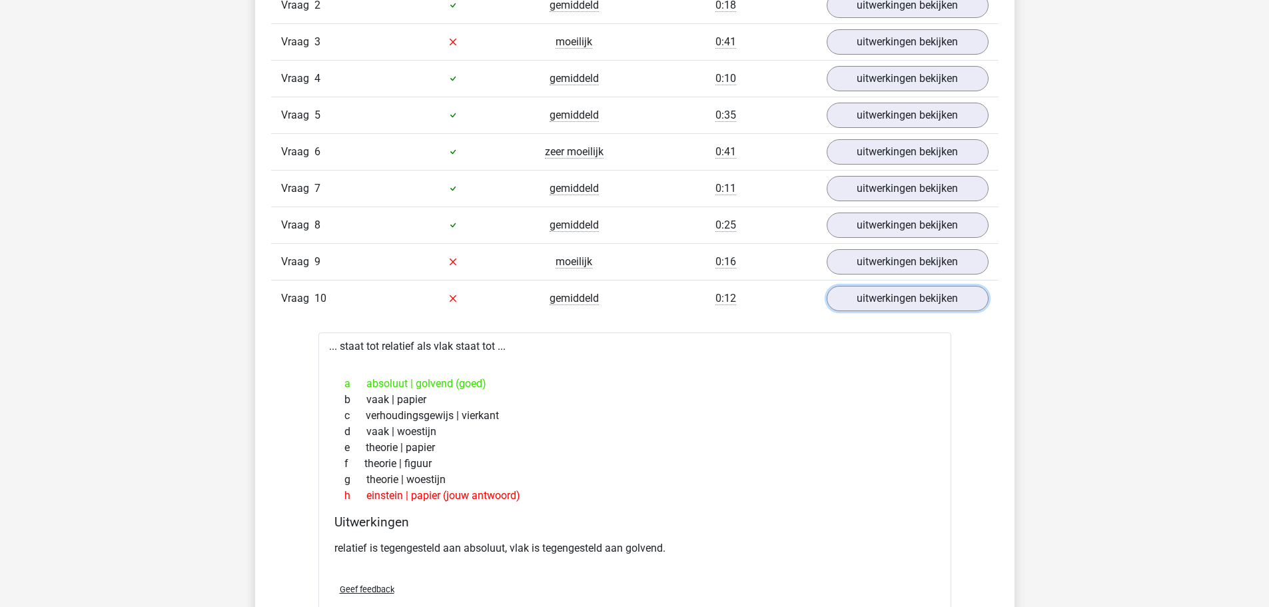
scroll to position [1066, 0]
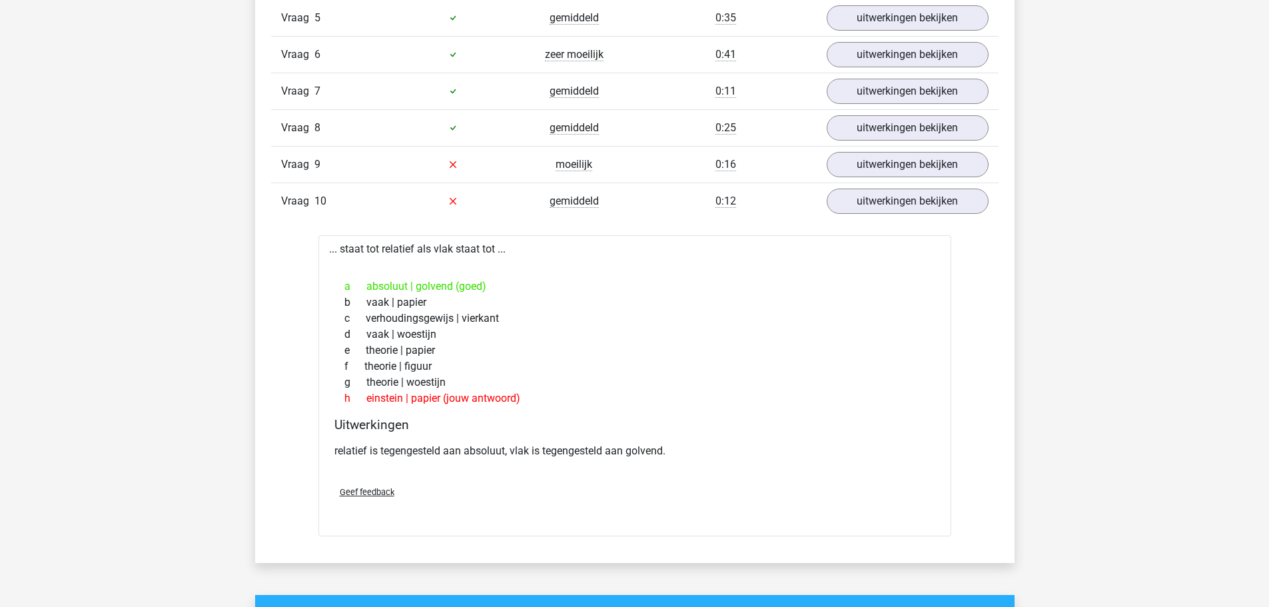
click at [866, 177] on div "Vraag 9 moeilijk 0:16 uitwerkingen bekijken" at bounding box center [634, 164] width 727 height 37
click at [863, 168] on link "uitwerkingen bekijken" at bounding box center [907, 164] width 186 height 29
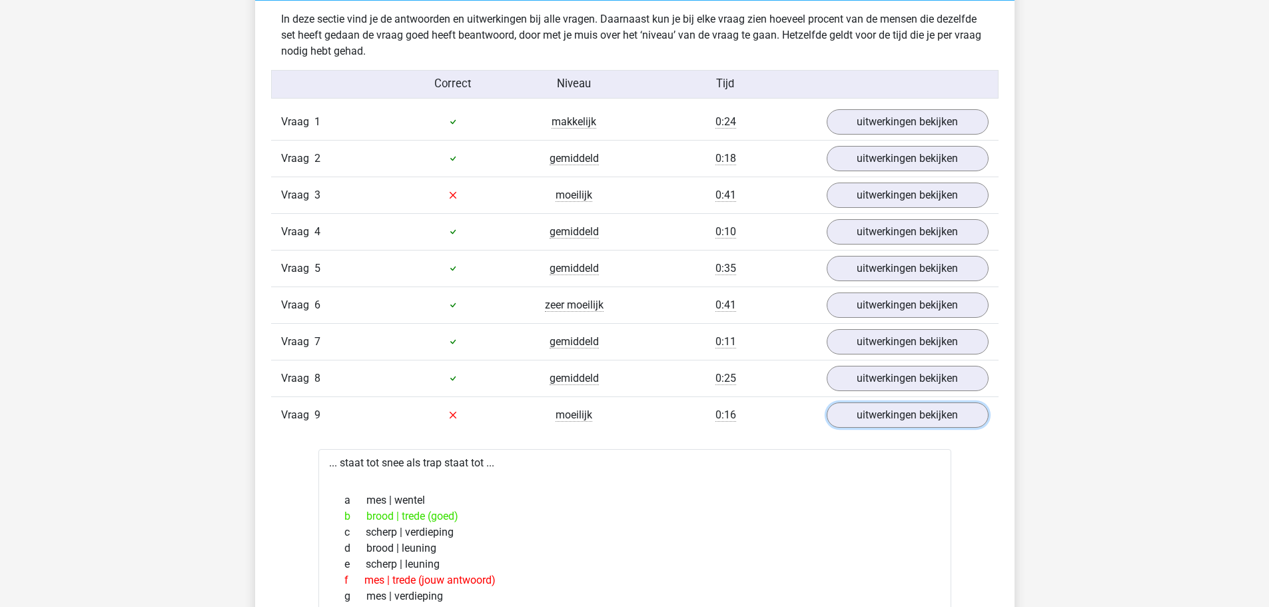
scroll to position [799, 0]
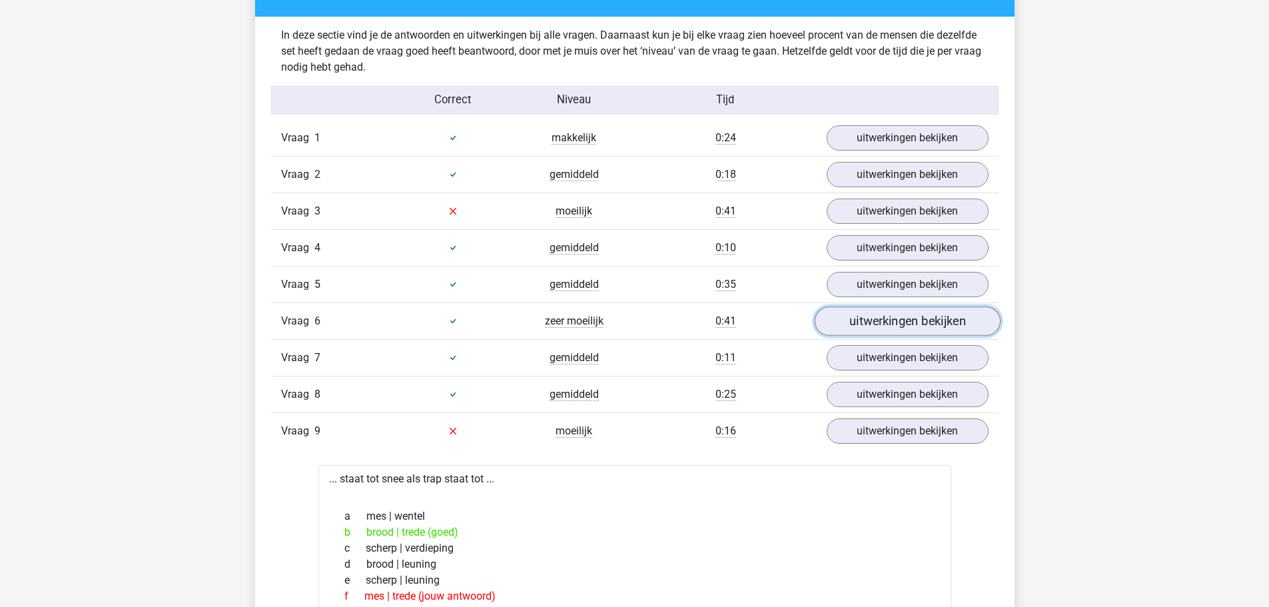
click at [858, 325] on link "uitwerkingen bekijken" at bounding box center [907, 320] width 186 height 29
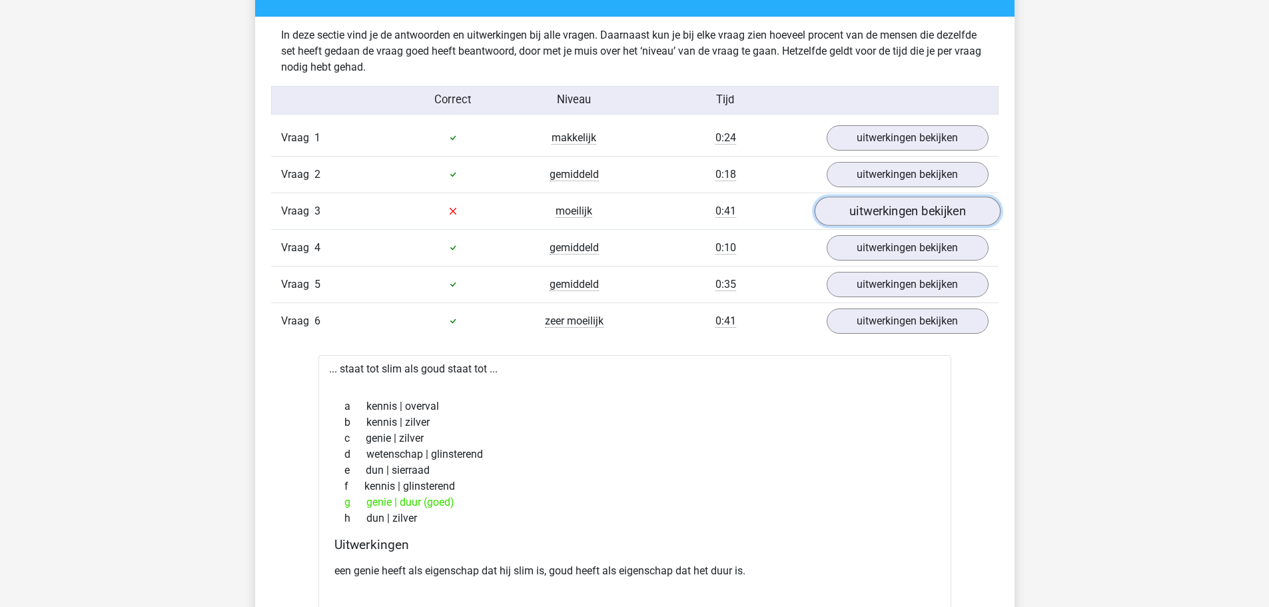
click at [874, 218] on link "uitwerkingen bekijken" at bounding box center [907, 210] width 186 height 29
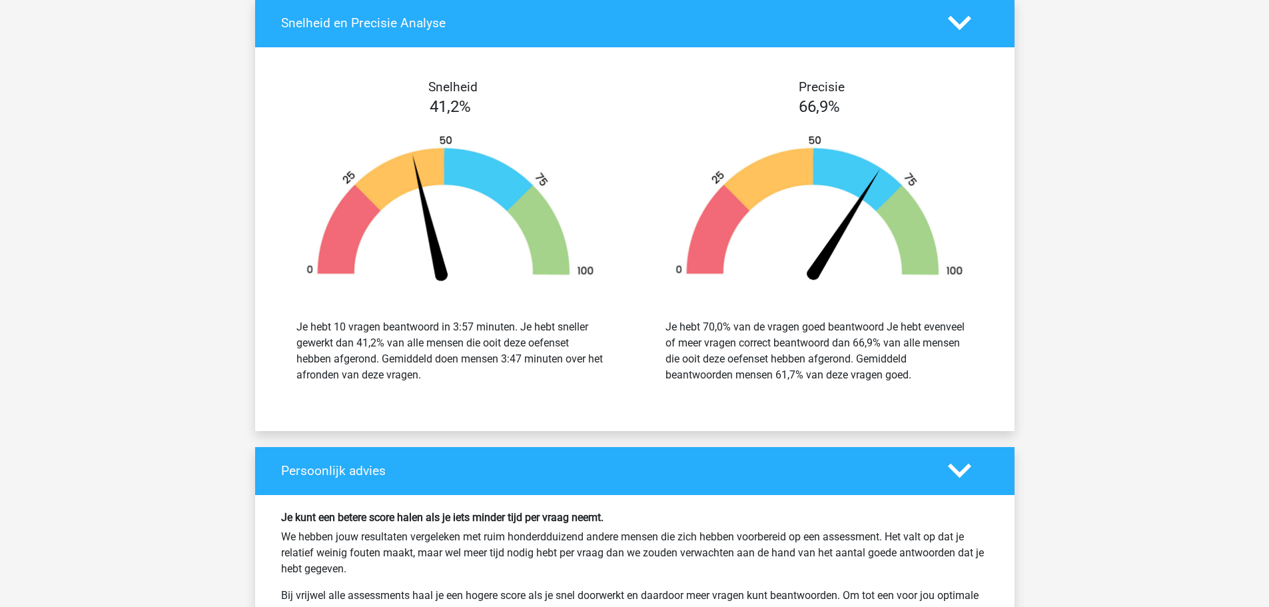
scroll to position [2664, 0]
